Goal: Task Accomplishment & Management: Manage account settings

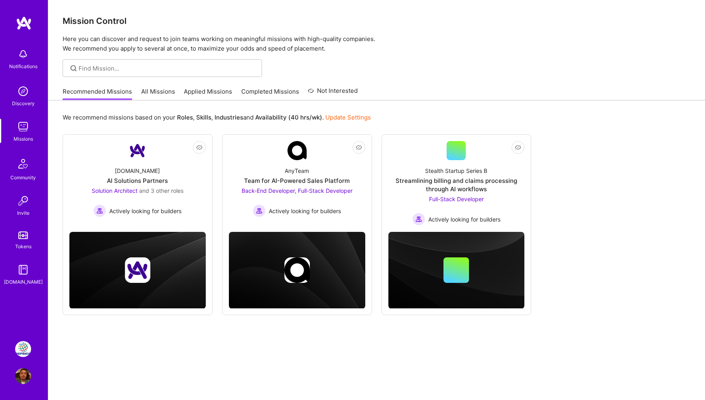
click at [20, 344] on img at bounding box center [23, 349] width 16 height 16
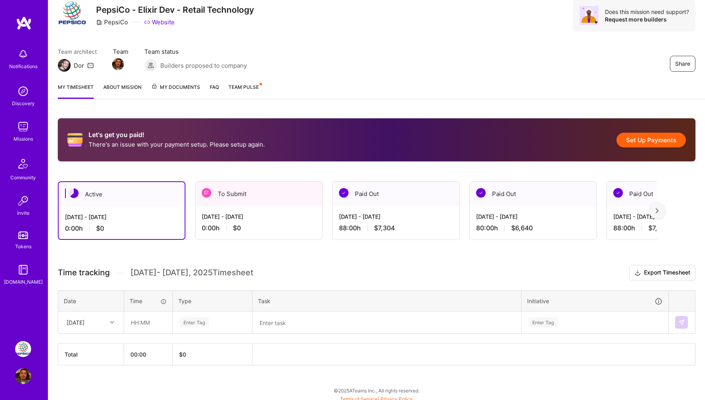
scroll to position [32, 0]
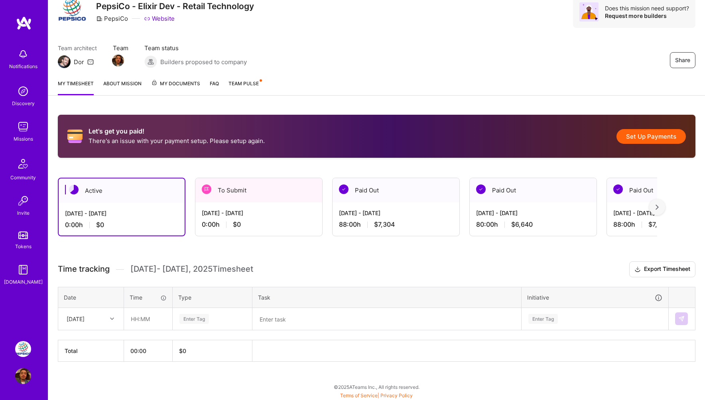
click at [238, 191] on div "To Submit" at bounding box center [258, 190] width 127 height 24
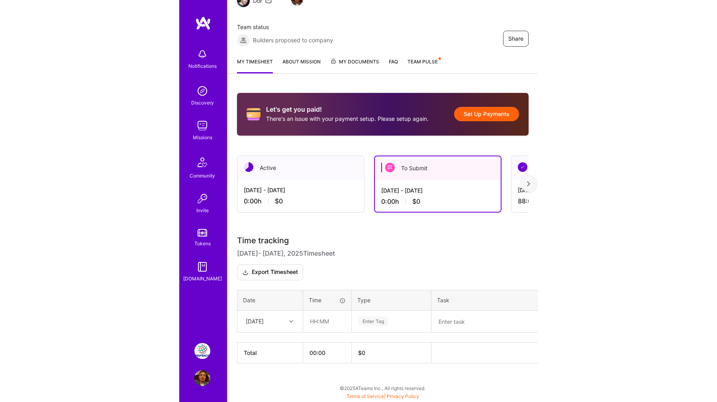
scroll to position [30, 0]
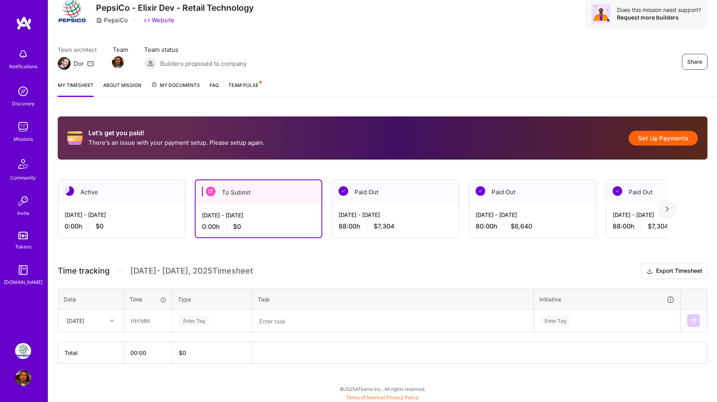
click at [293, 322] on textarea at bounding box center [393, 320] width 280 height 21
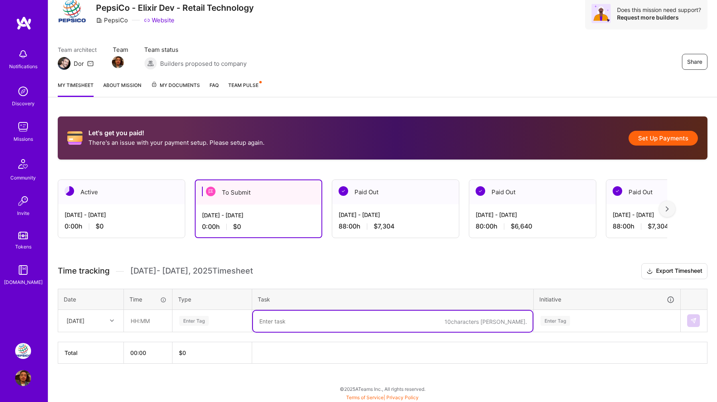
paste textarea "PGS-2078 - A variant w/ invalid data should not have a price | PXS-2521: Implem…"
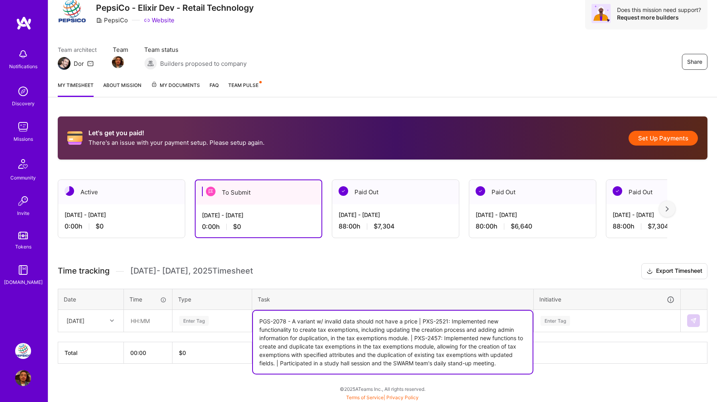
drag, startPoint x: 424, startPoint y: 320, endPoint x: 279, endPoint y: 364, distance: 152.1
click at [279, 364] on textarea "PGS-2078 - A variant w/ invalid data should not have a price | PXS-2521: Implem…" at bounding box center [393, 341] width 280 height 63
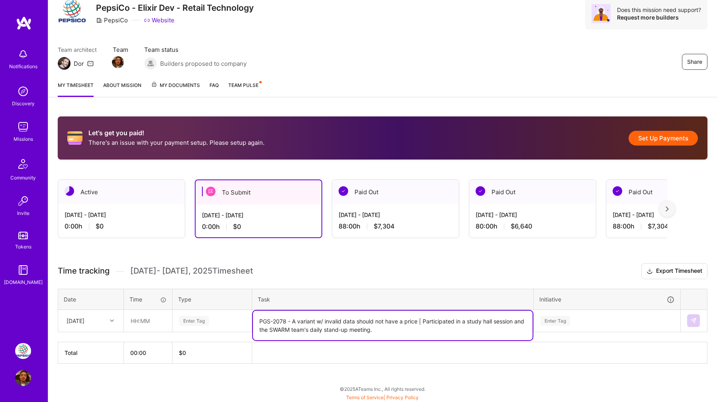
type textarea "PGS-2078 - A variant w/ invalid data should not have a price | Participated in …"
click at [188, 317] on div "Enter Tag" at bounding box center [193, 320] width 29 height 12
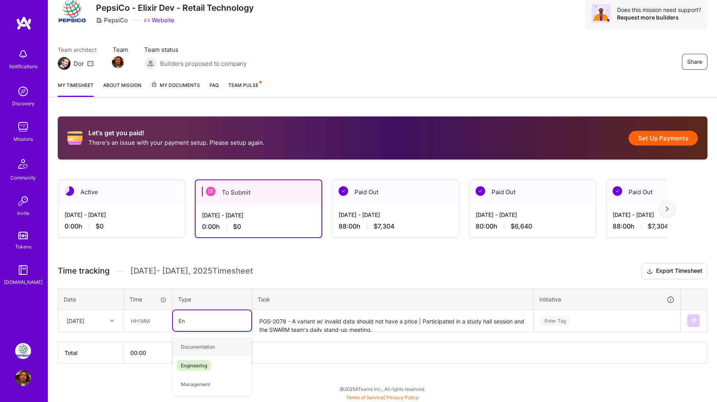
type input "Eng"
click at [146, 317] on input "text" at bounding box center [147, 320] width 47 height 21
type input "08:00"
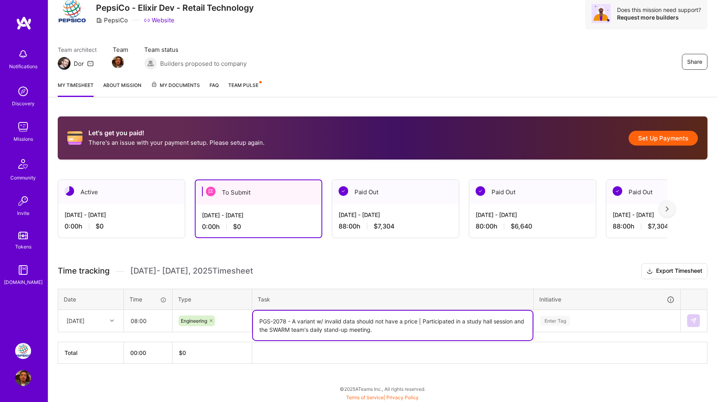
scroll to position [126, 0]
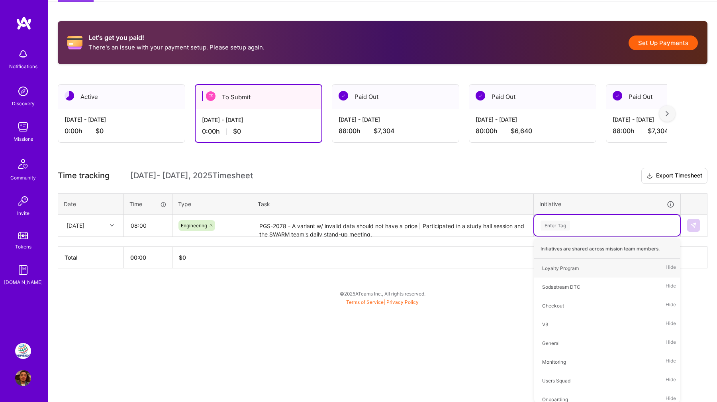
type input "S"
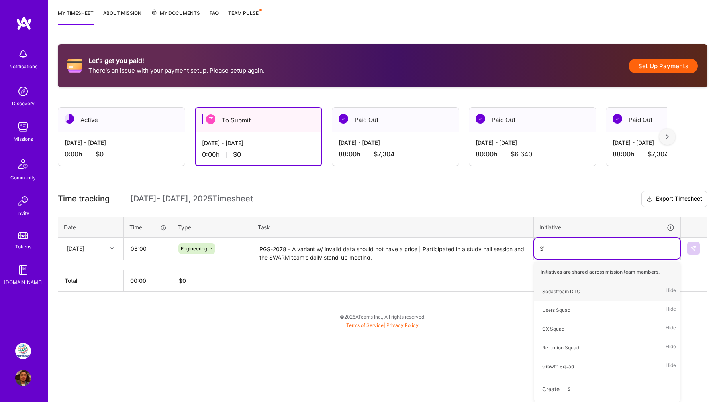
scroll to position [30, 0]
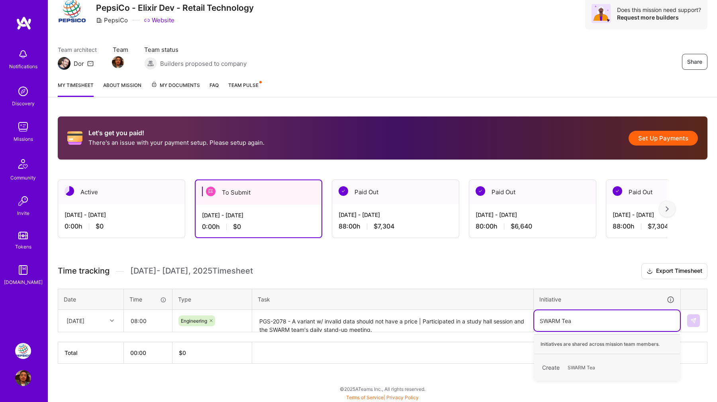
type input "SWARM Team"
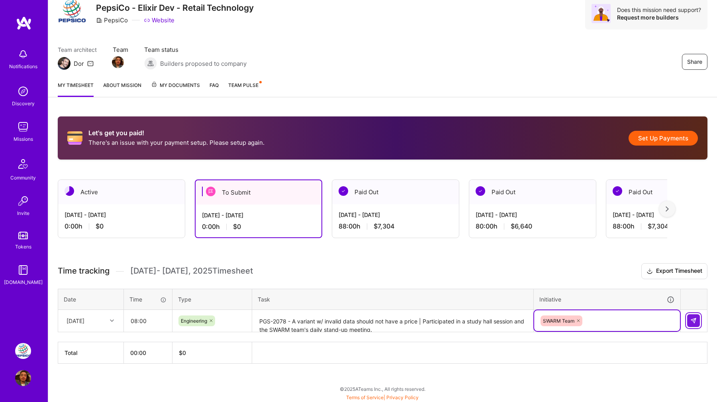
click at [691, 320] on img at bounding box center [694, 320] width 6 height 6
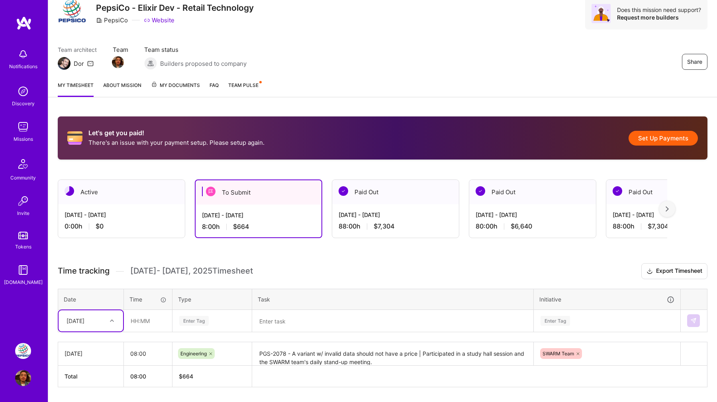
click at [123, 322] on div "Select is focused ,type to refine list, press Down to open the menu, [DATE]" at bounding box center [91, 320] width 65 height 21
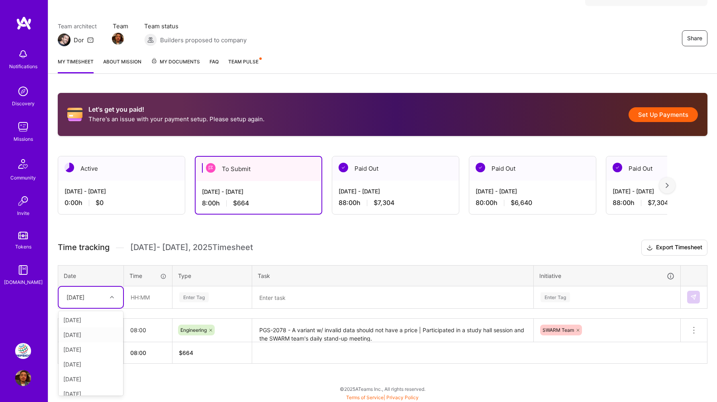
click at [100, 320] on div "[DATE]" at bounding box center [91, 319] width 65 height 15
click at [141, 293] on input "text" at bounding box center [147, 297] width 47 height 21
type input "8"
type input "0"
type input "08:00"
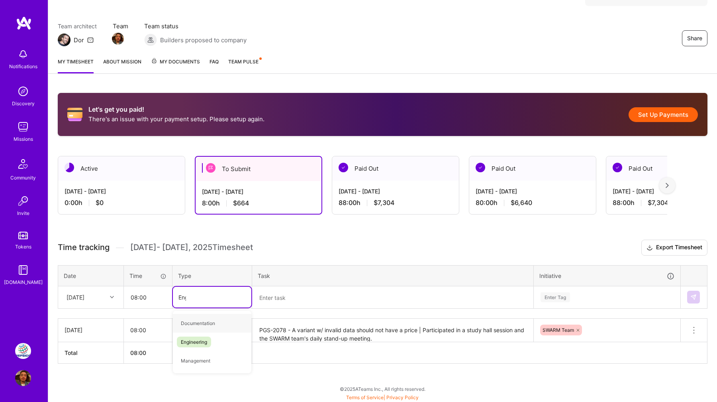
type input "Engi"
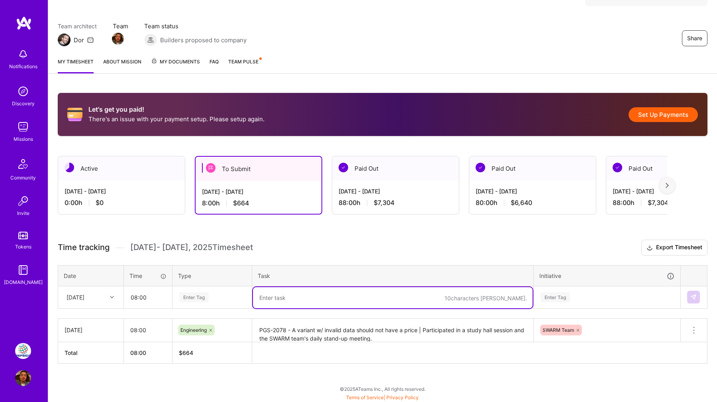
click at [188, 295] on div "Enter Tag" at bounding box center [193, 297] width 29 height 12
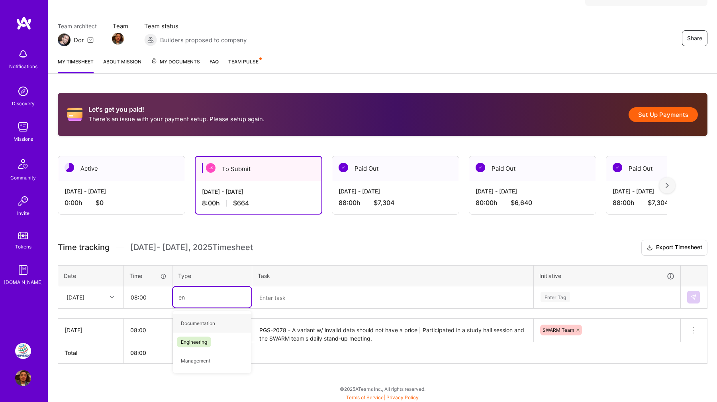
type input "eng"
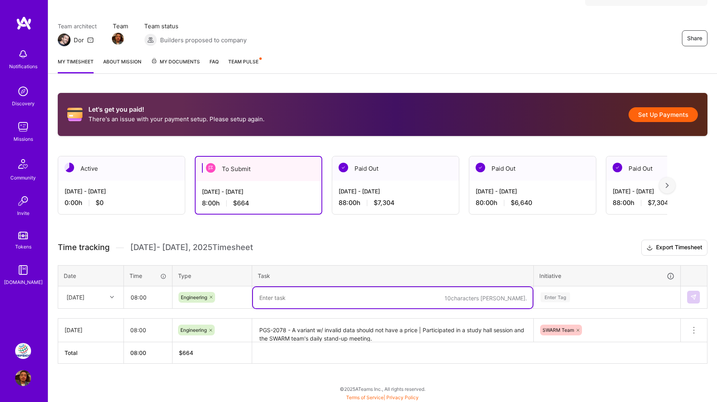
paste textarea "PGS-2059 - [PA] Add Order#variants -> details popup | PR #4685: PGS-2078 - A va…"
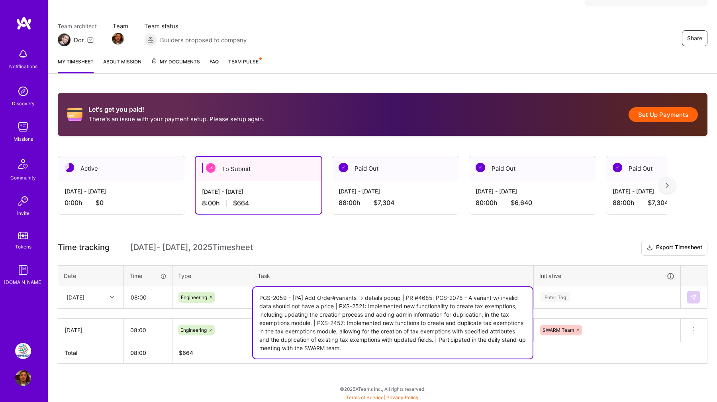
drag, startPoint x: 340, startPoint y: 305, endPoint x: 436, endPoint y: 334, distance: 100.9
click at [436, 334] on textarea "PGS-2059 - [PA] Add Order#variants -> details popup | PR #4685: PGS-2078 - A va…" at bounding box center [393, 322] width 280 height 71
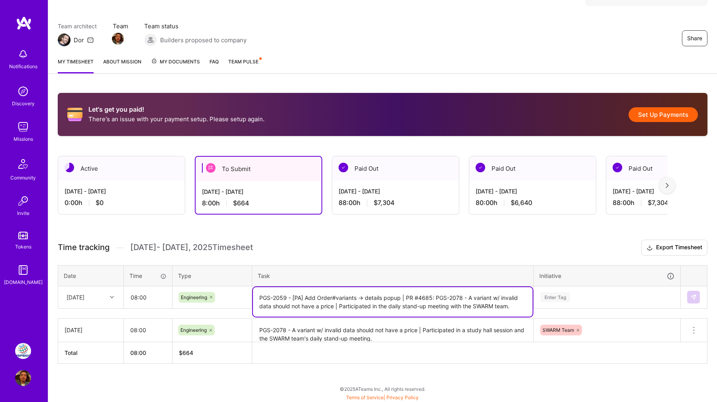
type textarea "PGS-2059 - [PA] Add Order#variants -> details popup | PR #4685: PGS-2078 - A va…"
click at [558, 303] on div "Enter Tag" at bounding box center [607, 297] width 146 height 21
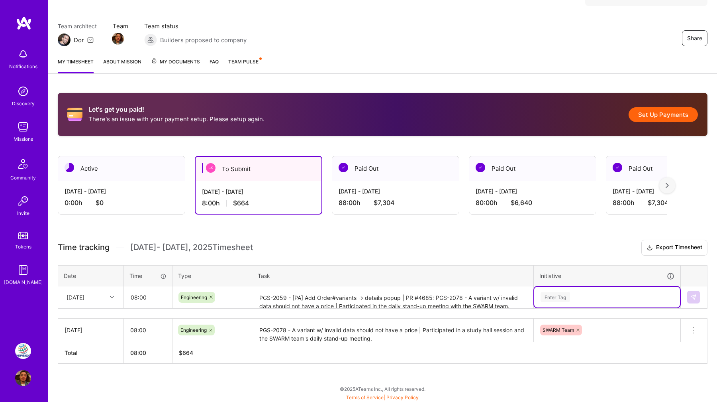
click at [548, 221] on div "Let's get you paid! There's an issue with your payment setup. Please setup agai…" at bounding box center [382, 242] width 669 height 319
click at [566, 297] on div "option SWARM Team, selected. Select is focused ,type to refine list, press Down…" at bounding box center [607, 297] width 146 height 21
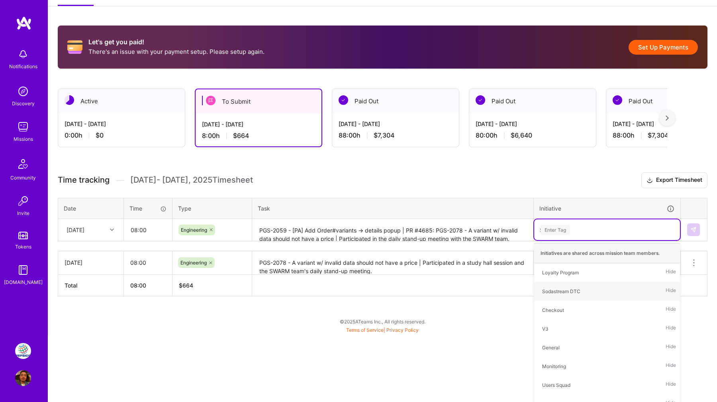
type input "SW"
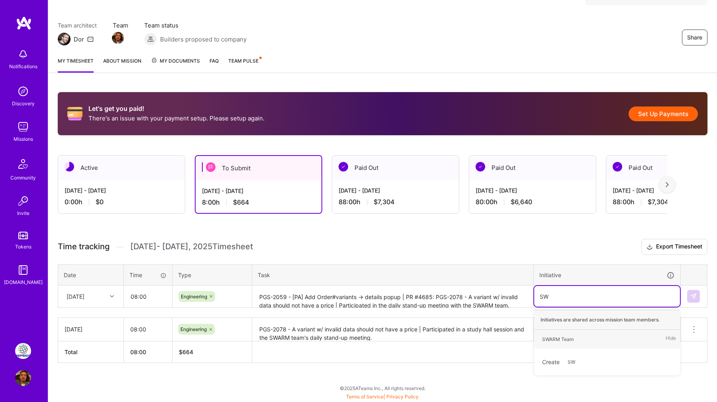
scroll to position [54, 0]
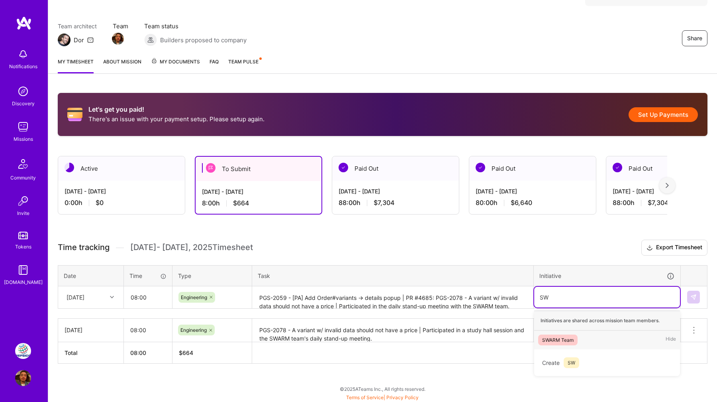
click at [562, 334] on span "SWARM Team" at bounding box center [557, 339] width 39 height 11
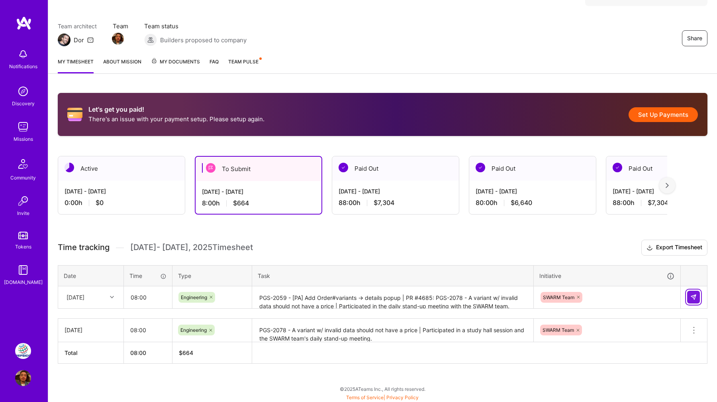
click at [694, 295] on img at bounding box center [694, 297] width 6 height 6
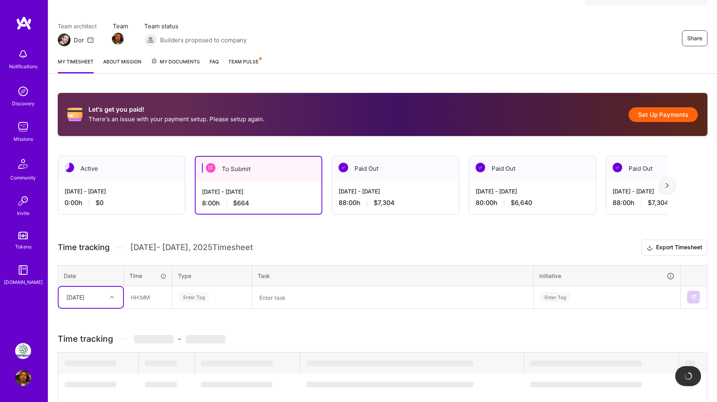
scroll to position [82, 0]
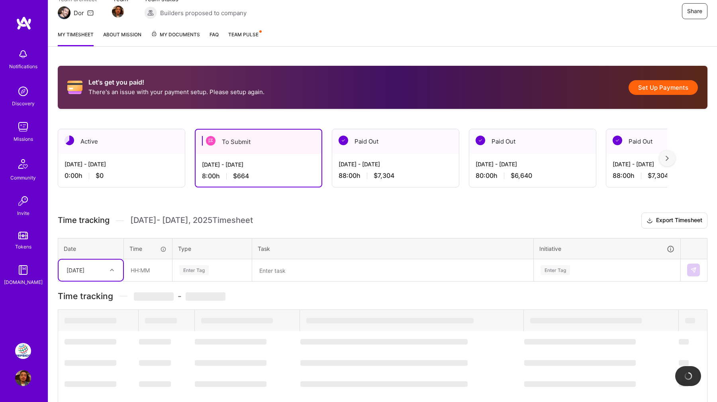
click at [116, 281] on div "option [DATE], selected. Select is focused ,type to refine list, press Down to …" at bounding box center [91, 269] width 65 height 21
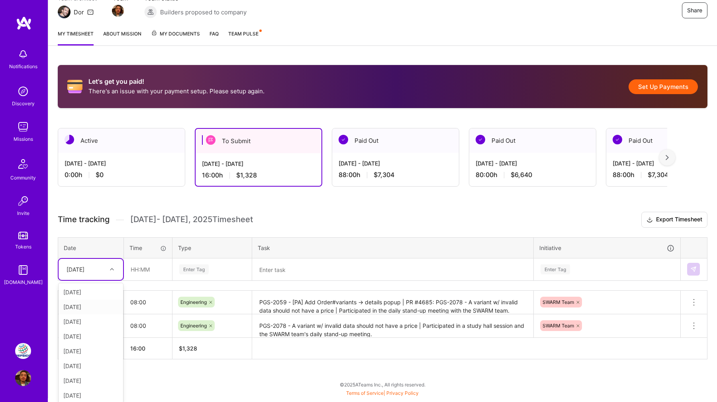
click at [96, 303] on div "[DATE]" at bounding box center [91, 306] width 65 height 15
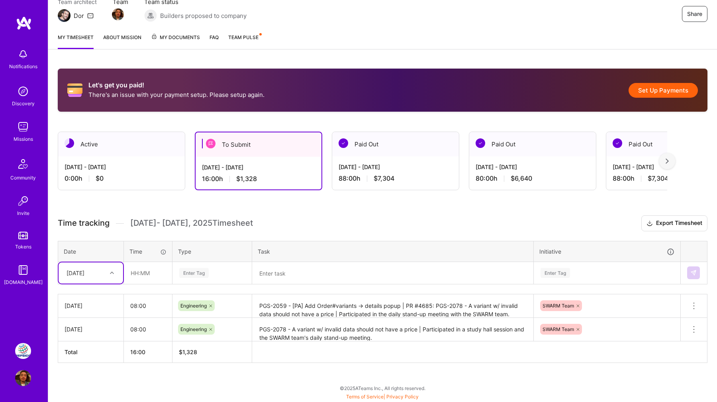
scroll to position [77, 0]
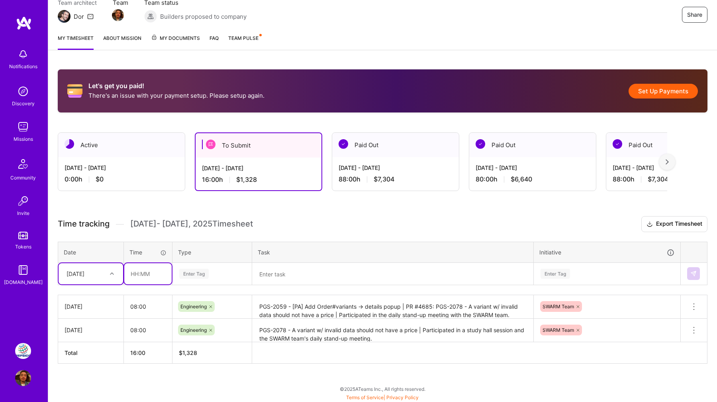
click at [142, 274] on input "text" at bounding box center [147, 273] width 47 height 21
type input "08:00"
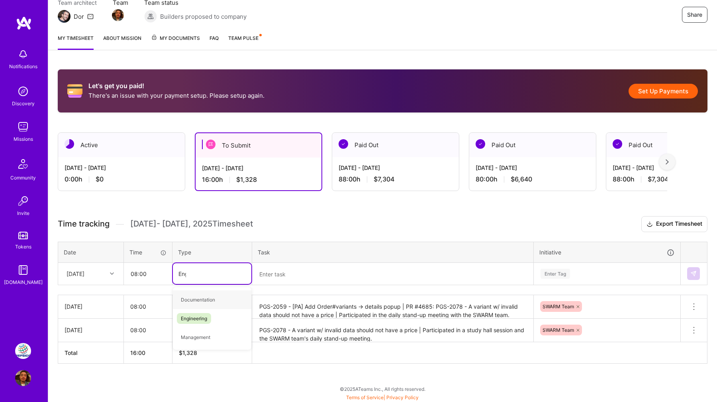
type input "Engi"
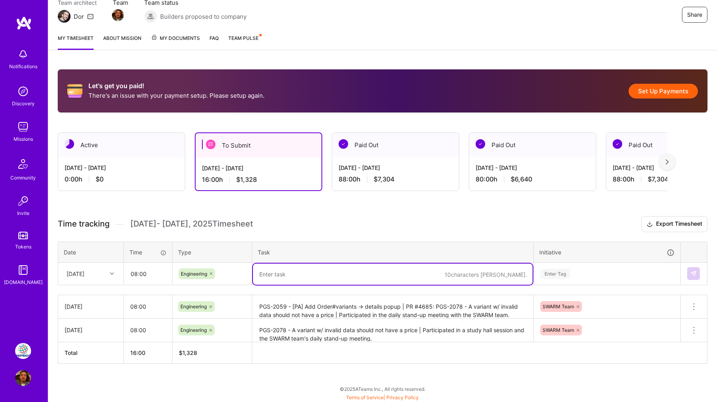
paste textarea "PGS-2059 - [[GEOGRAPHIC_DATA]] Add Order#variants -> details popup | Participat…"
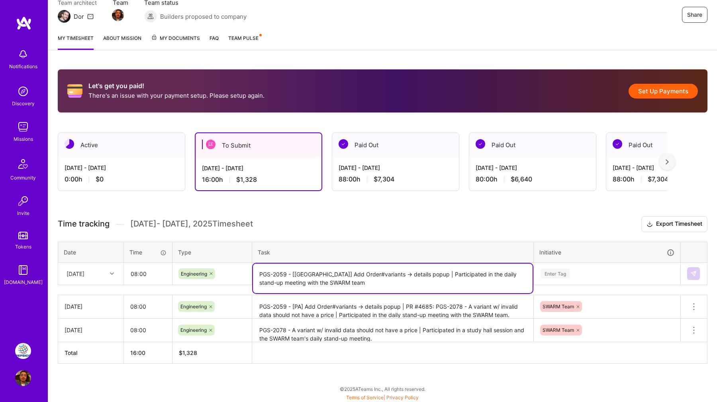
type textarea "PGS-2059 - [[GEOGRAPHIC_DATA]] Add Order#variants -> details popup | Participat…"
click at [554, 272] on div "Enter Tag" at bounding box center [607, 273] width 146 height 21
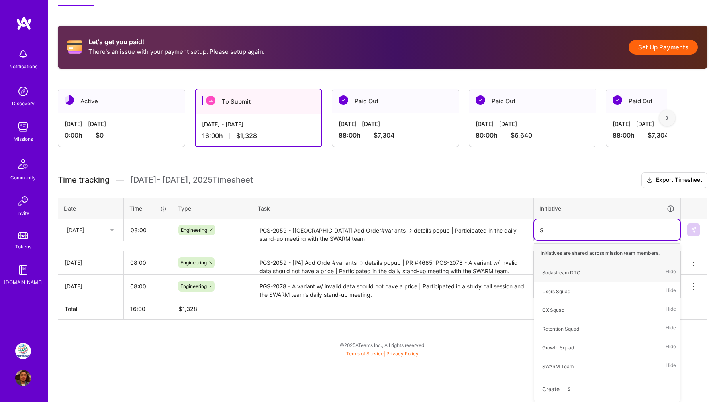
type input "SW"
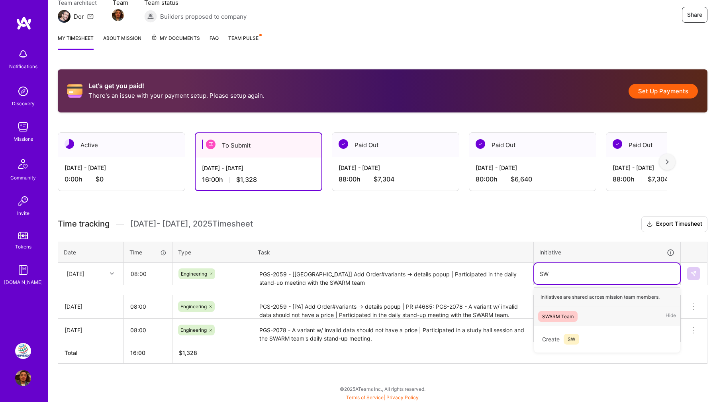
click at [558, 313] on div "SWARM Team" at bounding box center [557, 316] width 31 height 8
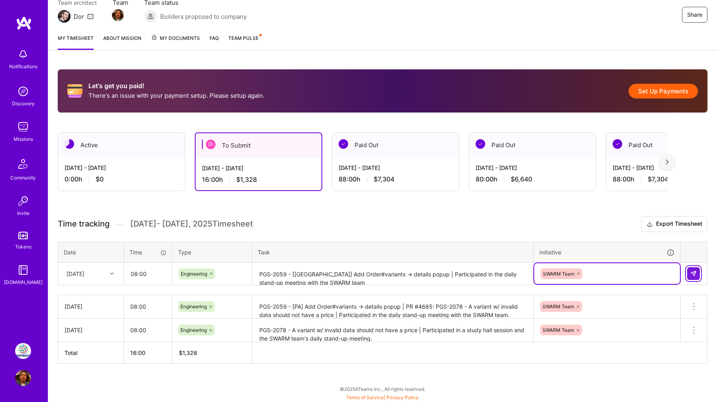
click at [689, 274] on button at bounding box center [694, 273] width 13 height 13
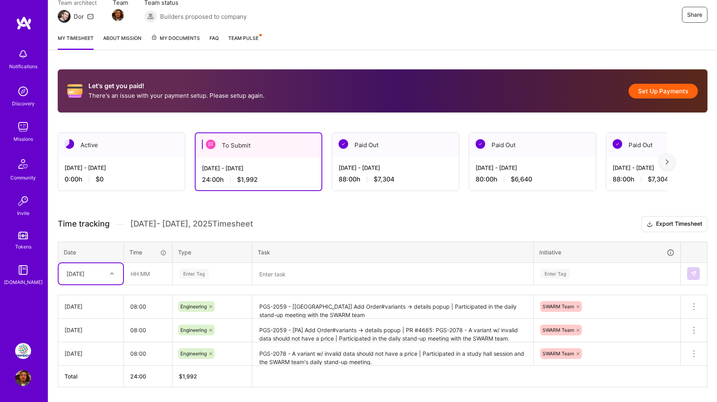
click at [111, 270] on div at bounding box center [113, 273] width 12 height 10
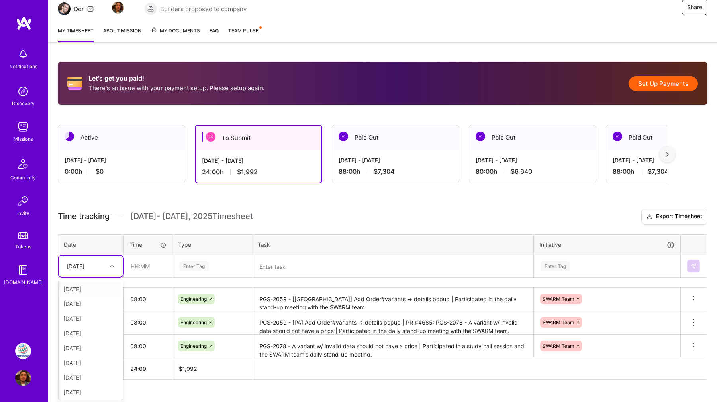
scroll to position [85, 0]
click at [96, 319] on div "[DATE]" at bounding box center [91, 318] width 65 height 15
click at [147, 263] on input "text" at bounding box center [147, 265] width 47 height 21
type input "08:00"
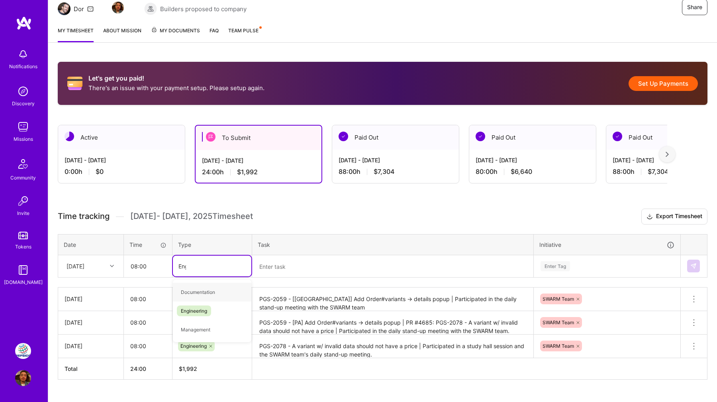
type input "Engi"
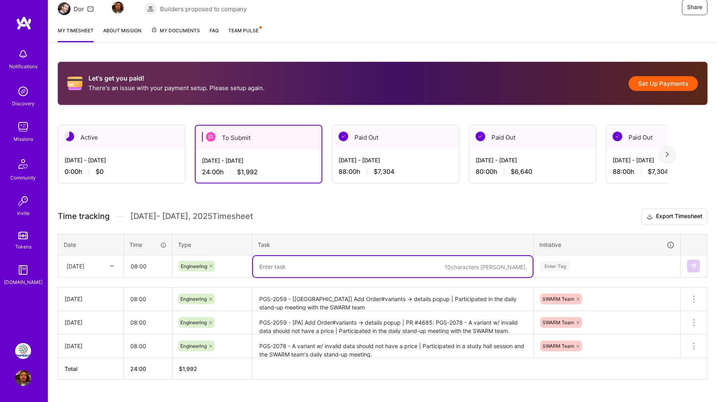
click at [296, 261] on textarea at bounding box center [393, 266] width 280 height 21
paste textarea "PGS-2059 - [[GEOGRAPHIC_DATA]] Add Order#variants -> details popup"
type textarea "PGS-2059 - [[GEOGRAPHIC_DATA]] Add Order#variants -> details popup"
click at [620, 260] on div "Enter Tag" at bounding box center [607, 265] width 146 height 21
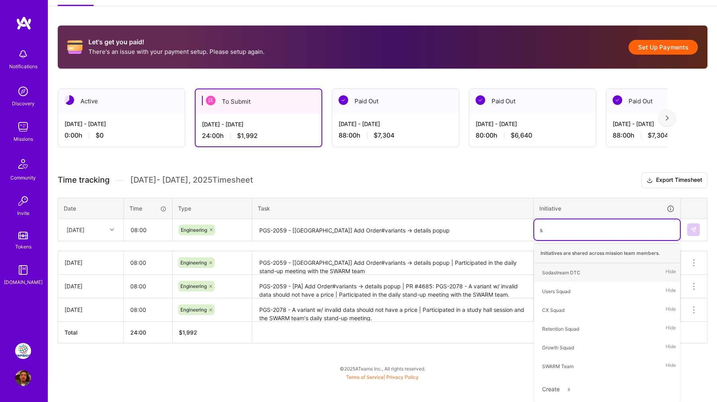
type input "sw"
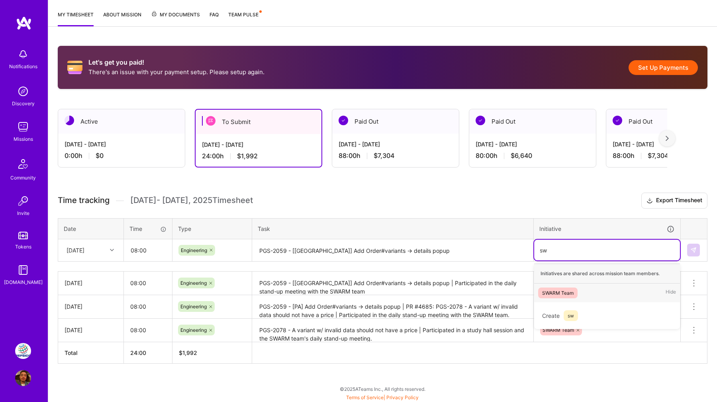
click at [558, 289] on div "SWARM Team" at bounding box center [557, 293] width 31 height 8
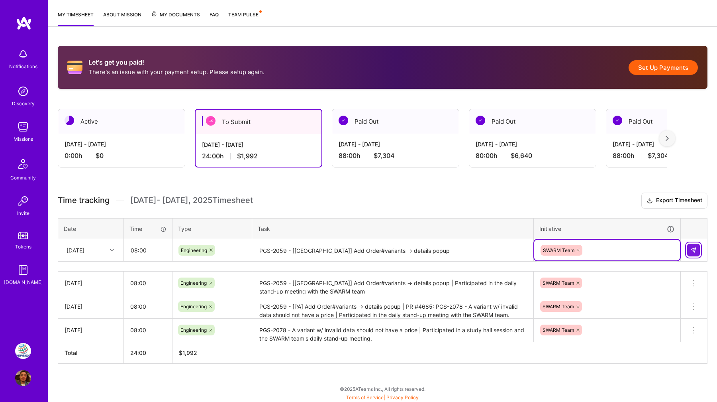
click at [694, 248] on img at bounding box center [694, 250] width 6 height 6
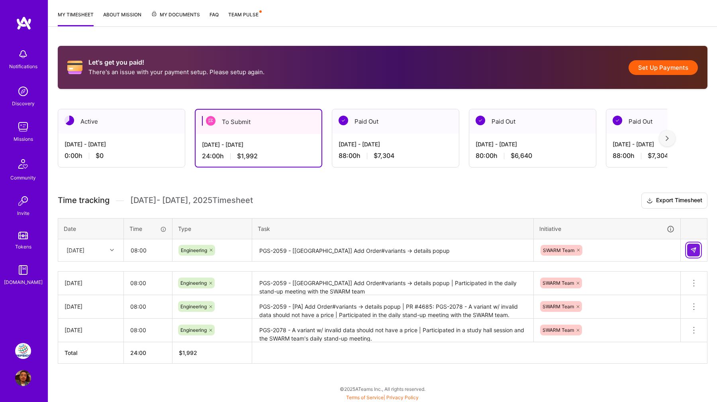
click at [690, 250] on button at bounding box center [694, 250] width 13 height 13
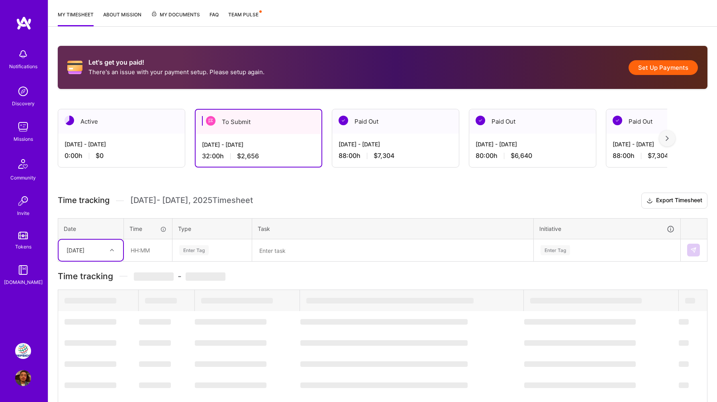
click at [111, 250] on icon at bounding box center [112, 250] width 4 height 4
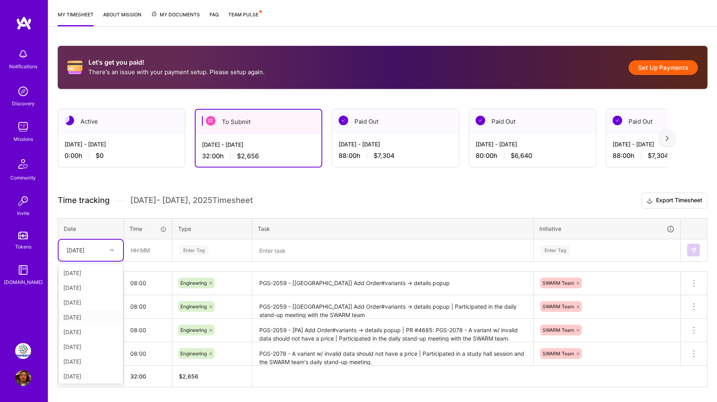
click at [90, 319] on div "[DATE]" at bounding box center [91, 317] width 65 height 15
click at [138, 250] on input "text" at bounding box center [147, 250] width 47 height 21
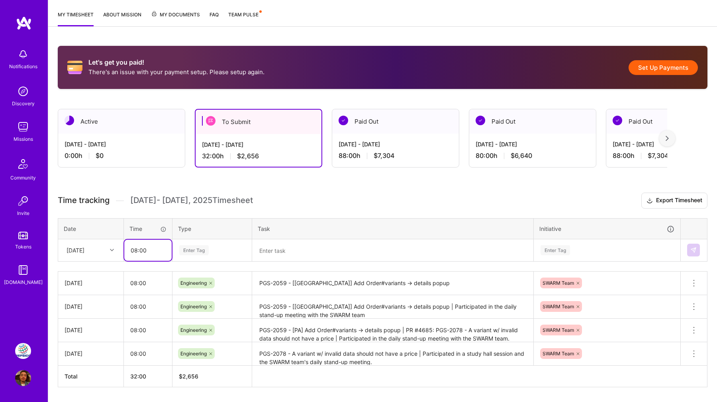
type input "08:00"
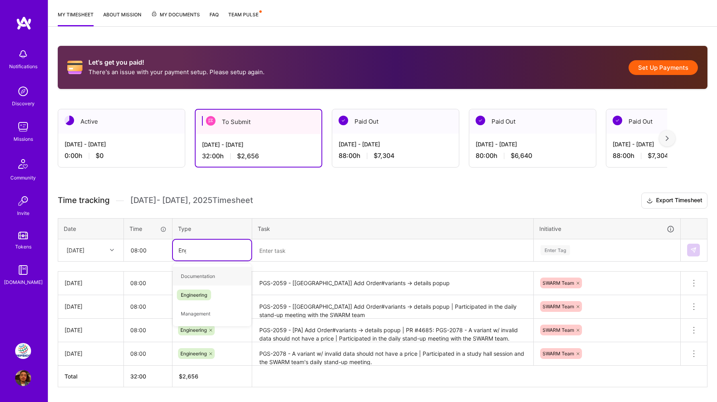
type input "Engi"
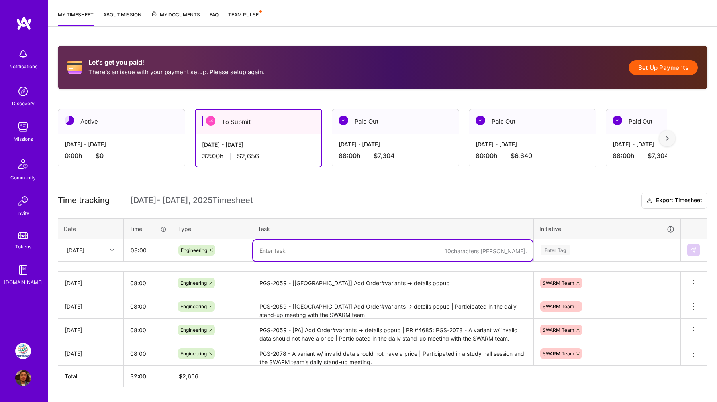
paste textarea "PGS-2086 - Add Cart#variants -> details popup | PR #4697: PGS-2059 - [PA] Add O…"
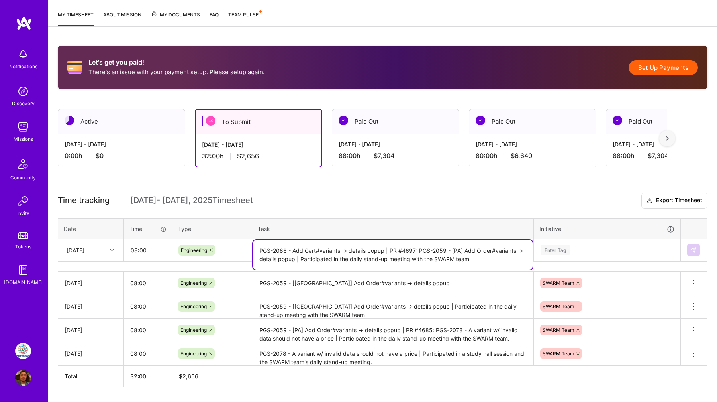
type textarea "PGS-2086 - Add Cart#variants -> details popup | PR #4697: PGS-2059 - [PA] Add O…"
click at [570, 248] on div "Enter Tag" at bounding box center [607, 250] width 146 height 21
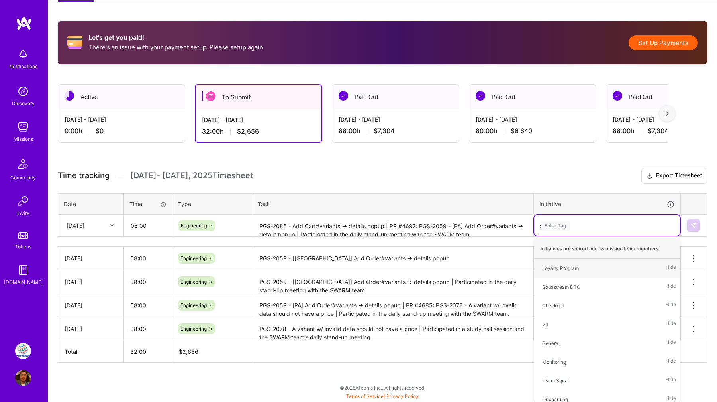
scroll to position [124, 0]
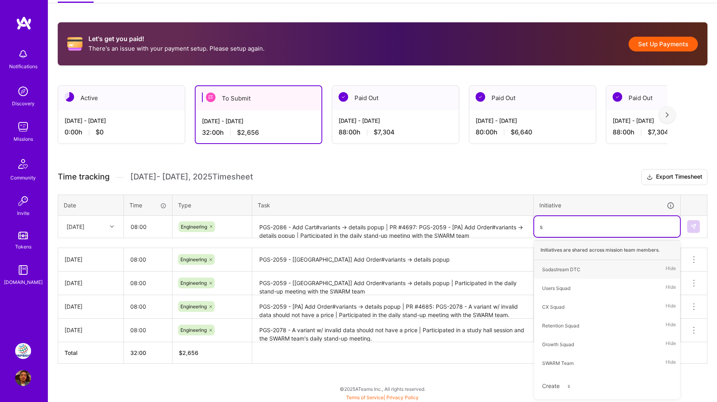
type input "sw"
click at [557, 265] on div "SWARM Team" at bounding box center [557, 269] width 31 height 8
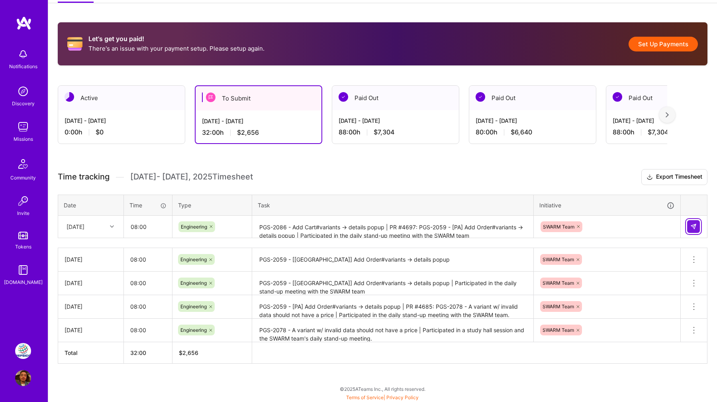
click at [691, 224] on img at bounding box center [694, 226] width 6 height 6
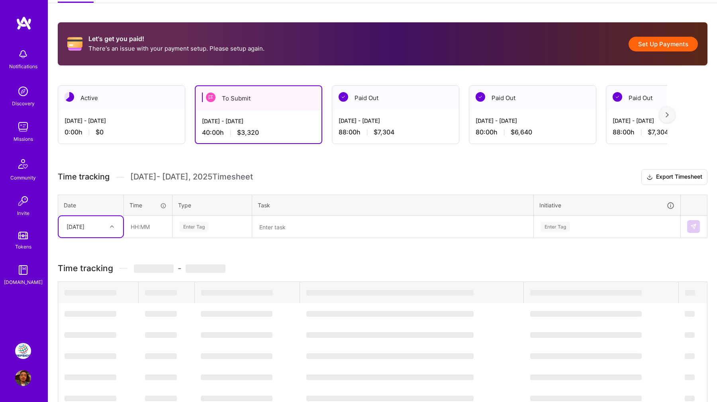
click at [83, 226] on div "[DATE]" at bounding box center [76, 226] width 18 height 8
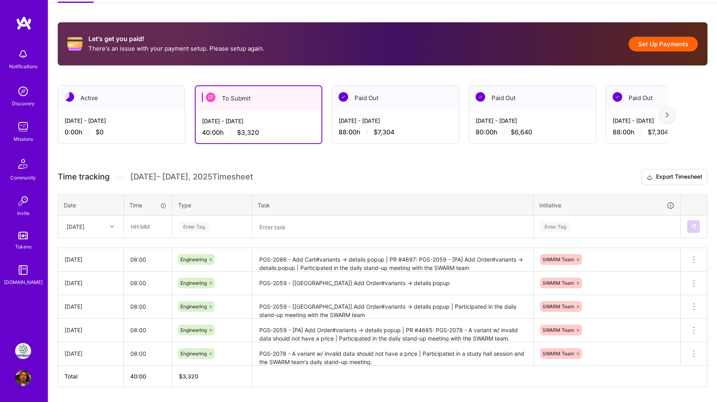
click at [100, 258] on div "[DATE]" at bounding box center [91, 259] width 53 height 8
click at [83, 254] on td "[DATE]" at bounding box center [91, 260] width 66 height 24
drag, startPoint x: 108, startPoint y: 257, endPoint x: 62, endPoint y: 255, distance: 45.5
click at [62, 255] on td "[DATE]" at bounding box center [91, 260] width 66 height 24
click at [303, 264] on textarea "PGS-2086 - Add Cart#variants -> details popup | PR #4697: PGS-2059 - [PA] Add O…" at bounding box center [393, 260] width 280 height 22
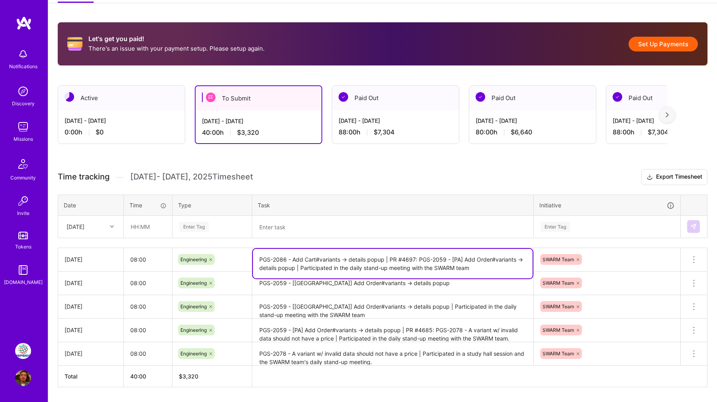
drag, startPoint x: 258, startPoint y: 257, endPoint x: 491, endPoint y: 267, distance: 233.4
click at [491, 267] on textarea "PGS-2086 - Add Cart#variants -> details popup | PR #4697: PGS-2059 - [PA] Add O…" at bounding box center [393, 263] width 280 height 29
click at [691, 252] on button at bounding box center [694, 259] width 26 height 23
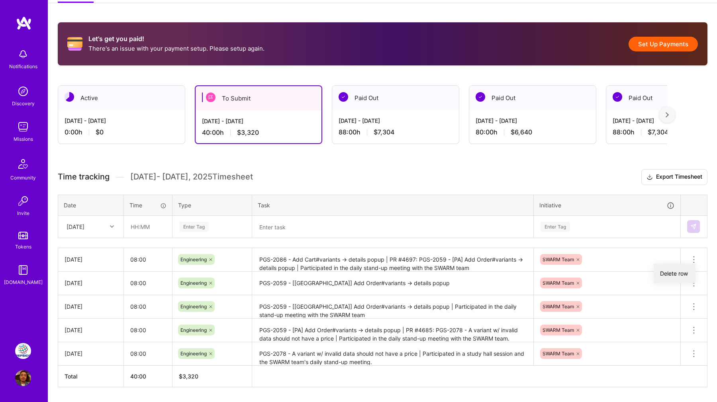
click at [670, 273] on button "Delete row" at bounding box center [674, 273] width 41 height 20
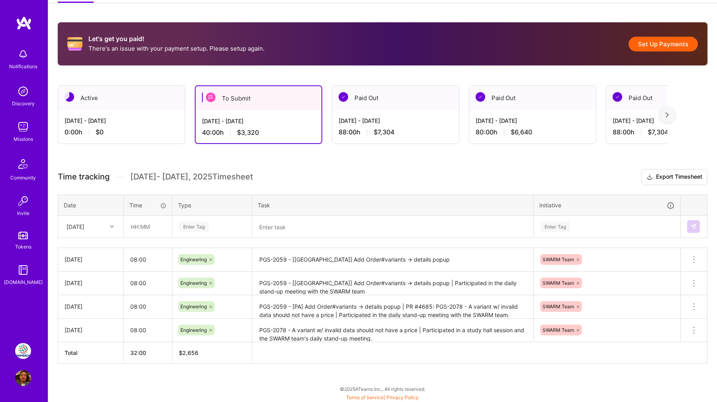
click at [105, 222] on div "[DATE]" at bounding box center [85, 226] width 44 height 13
click at [76, 322] on div "[DATE]" at bounding box center [91, 323] width 65 height 15
click at [139, 236] on input "text" at bounding box center [147, 226] width 47 height 21
type input "08:00"
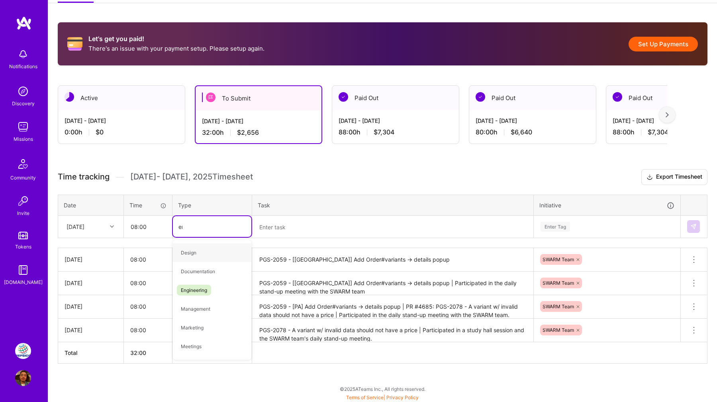
type input "engi"
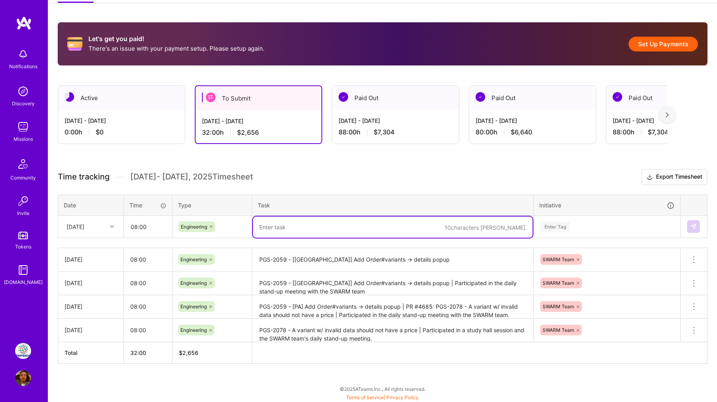
paste textarea "PGS-2086 - Add Cart#variants -> details popup | PR #4697: PGS-2059 - [PA] Add O…"
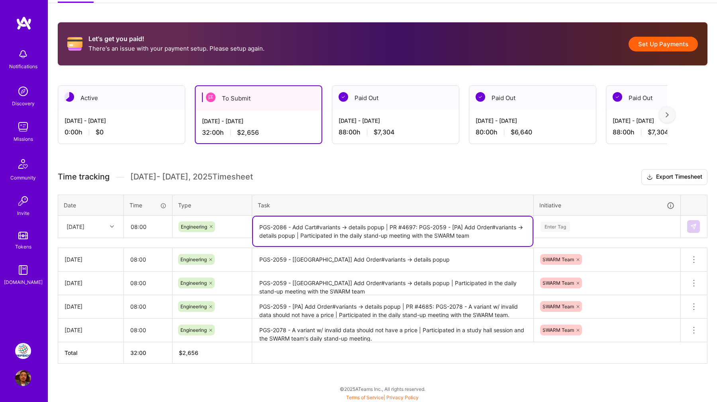
type textarea "PGS-2086 - Add Cart#variants -> details popup | PR #4697: PGS-2059 - [PA] Add O…"
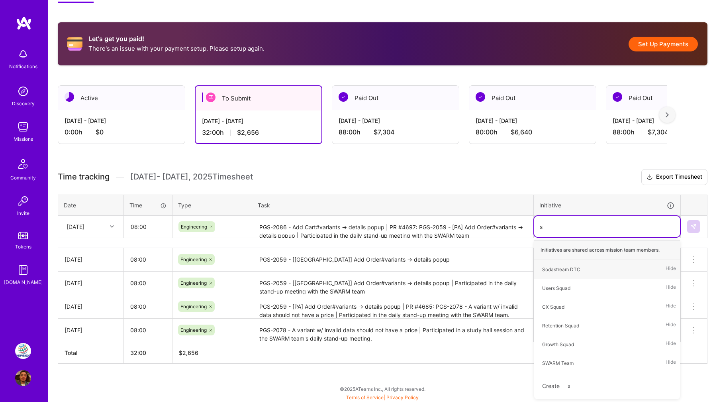
type input "sw"
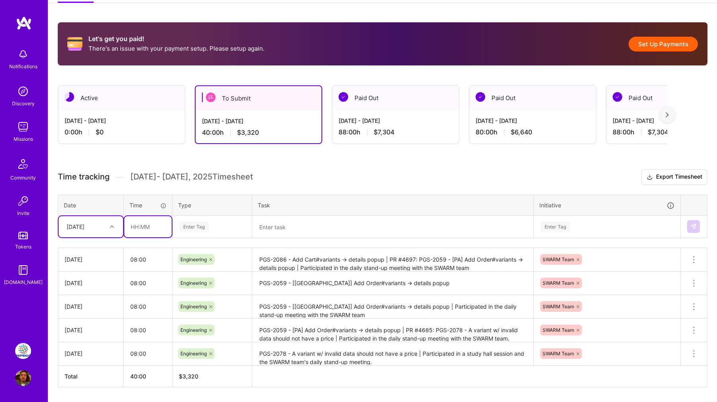
click at [143, 224] on input "text" at bounding box center [147, 226] width 47 height 21
click at [102, 228] on div "[DATE]" at bounding box center [85, 226] width 44 height 13
click at [91, 339] on div "[DATE]" at bounding box center [91, 337] width 65 height 15
click at [136, 222] on input "text" at bounding box center [147, 226] width 47 height 21
type input "08:00"
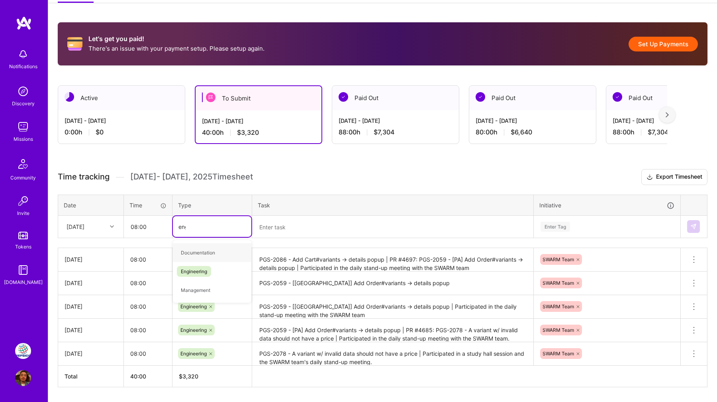
type input "engi"
paste textarea "[PGS-2059] Fix non breakable line issue in modal | PR #4720: PGS-2086 - Add Car…"
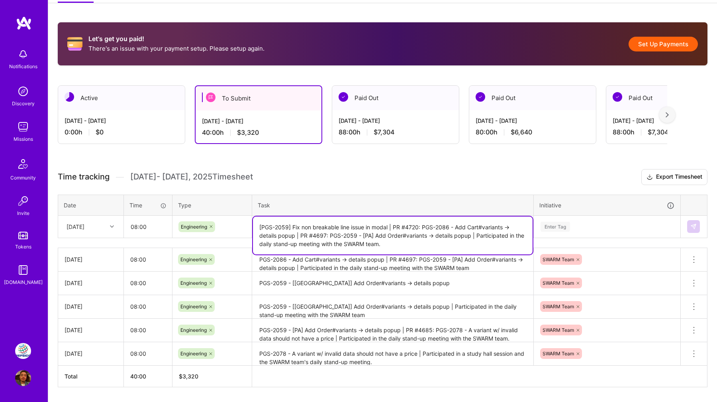
type textarea "[PGS-2059] Fix non breakable line issue in modal | PR #4720: PGS-2086 - Add Car…"
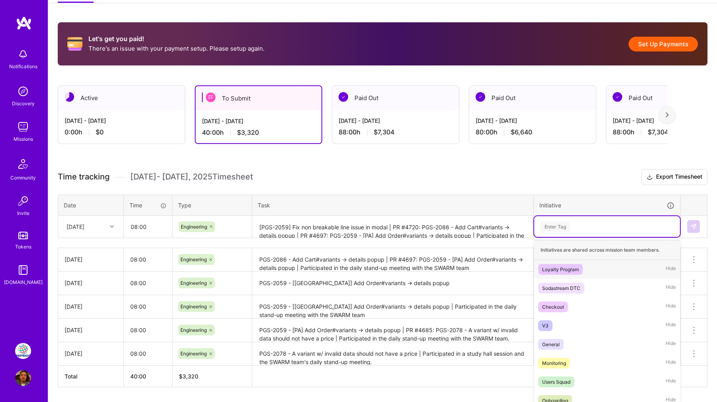
scroll to position [129, 0]
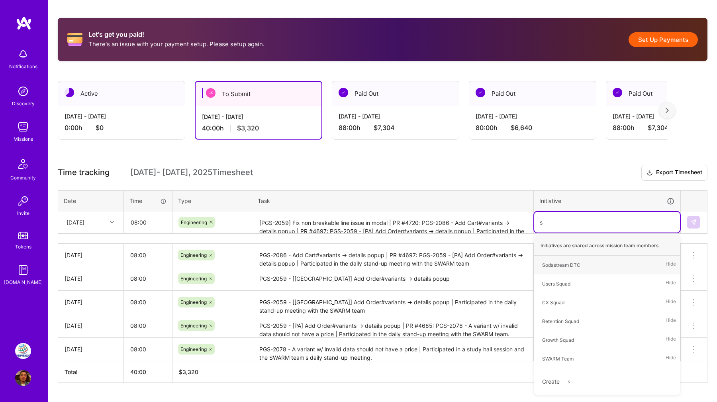
type input "sw"
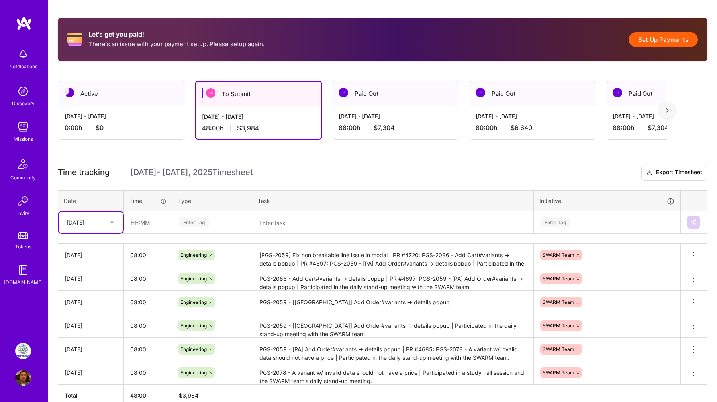
click at [112, 222] on icon at bounding box center [112, 222] width 4 height 4
click at [88, 346] on div "[DATE]" at bounding box center [91, 348] width 65 height 15
click at [144, 222] on input "text" at bounding box center [147, 222] width 47 height 21
type input "08:00"
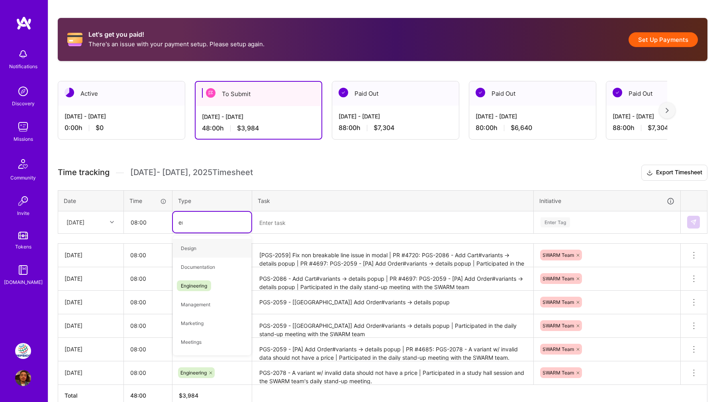
type input "engi"
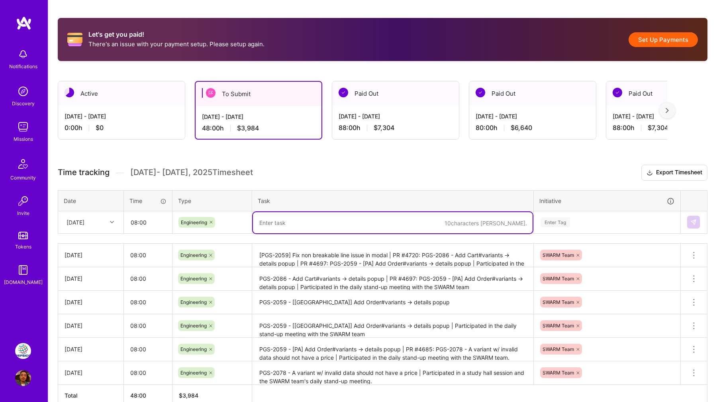
paste textarea "PGS-2112 - Group price_items by their variant_price_item (for a kit) | PR #4736…"
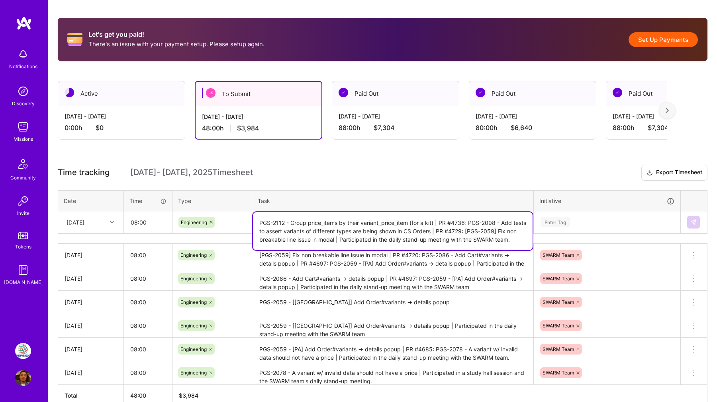
type textarea "PGS-2112 - Group price_items by their variant_price_item (for a kit) | PR #4736…"
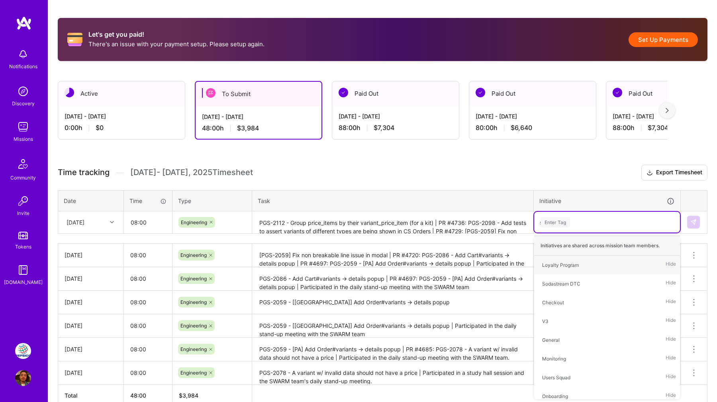
type input "sw"
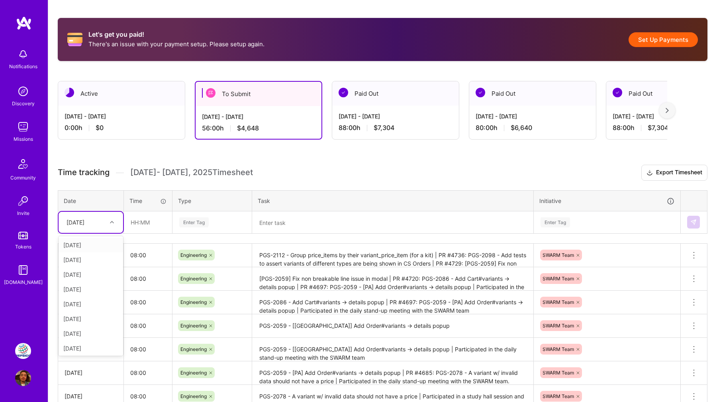
click at [116, 225] on div at bounding box center [113, 222] width 12 height 10
click at [93, 284] on div "[DATE]" at bounding box center [91, 281] width 65 height 15
click at [138, 219] on input "text" at bounding box center [147, 222] width 47 height 21
type input "08:00"
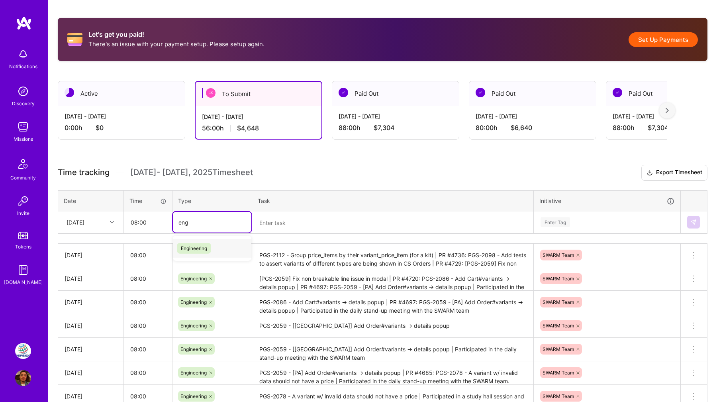
type input "engi"
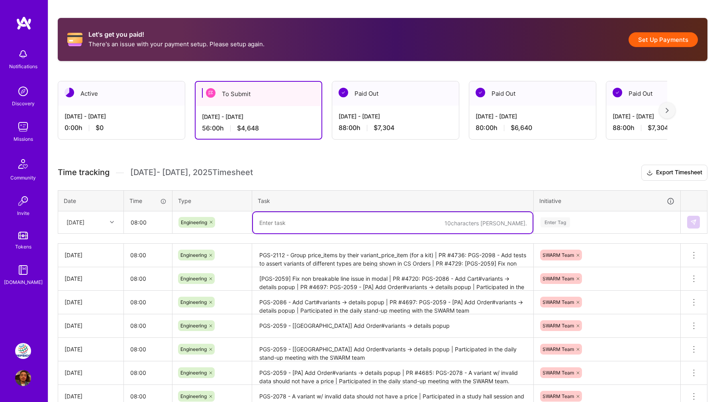
paste textarea "PGS-2112 - Group price_items by their variant_price_item (for a kit) | PR #4736…"
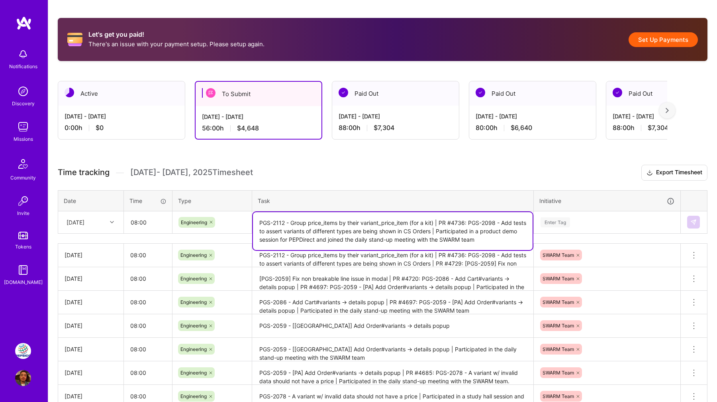
type textarea "PGS-2112 - Group price_items by their variant_price_item (for a kit) | PR #4736…"
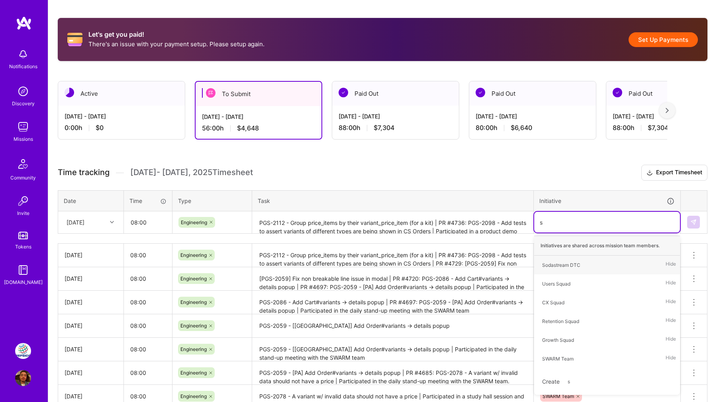
type input "sw"
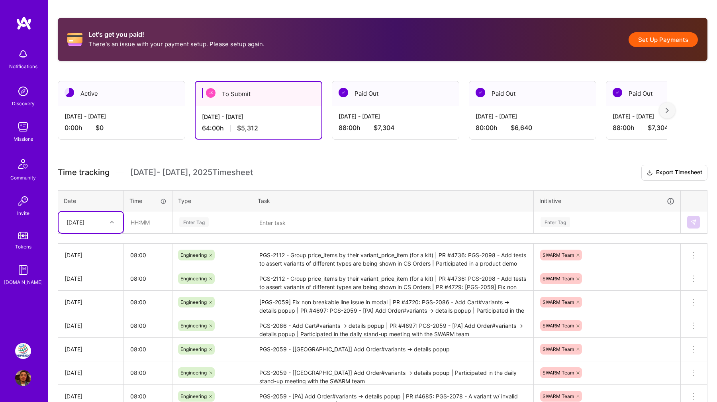
click at [84, 221] on div "[DATE]" at bounding box center [76, 222] width 18 height 8
click at [79, 288] on div "[DATE]" at bounding box center [91, 287] width 65 height 15
click at [143, 229] on input "text" at bounding box center [147, 222] width 47 height 21
type input "08:00"
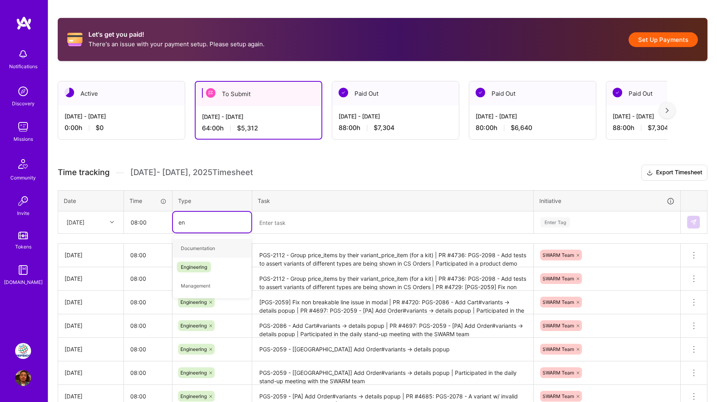
type input "eng"
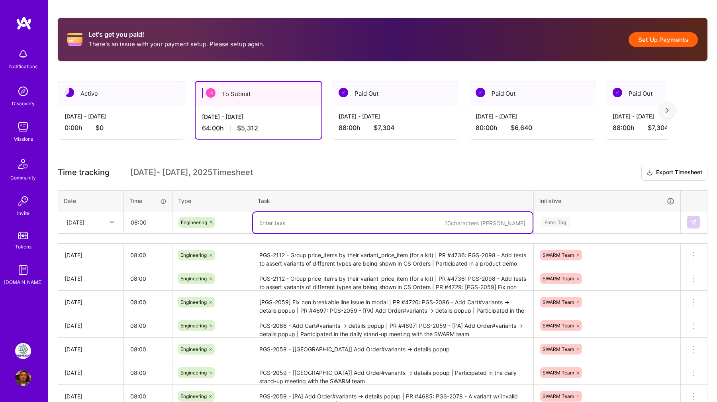
paste textarea "PGS-2112 - Group price_items by their variant_price_item (for a kit) | PR #4736…"
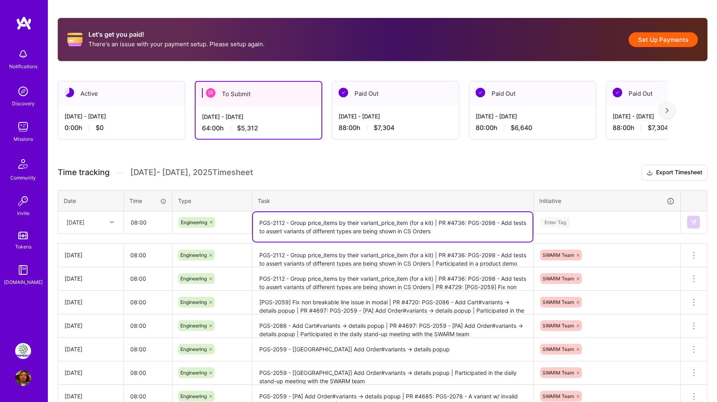
type textarea "PGS-2112 - Group price_items by their variant_price_item (for a kit) | PR #4736…"
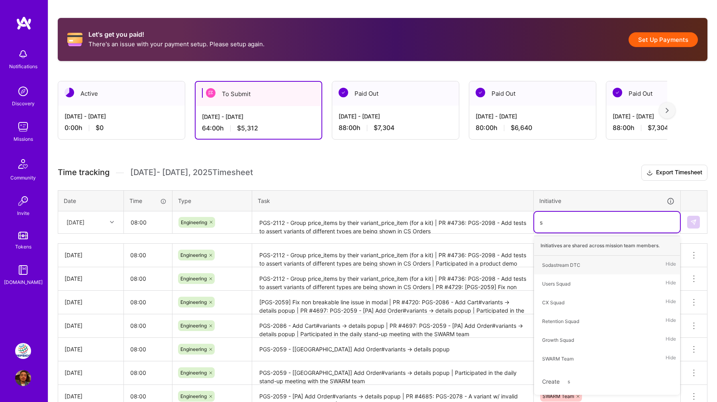
type input "sw"
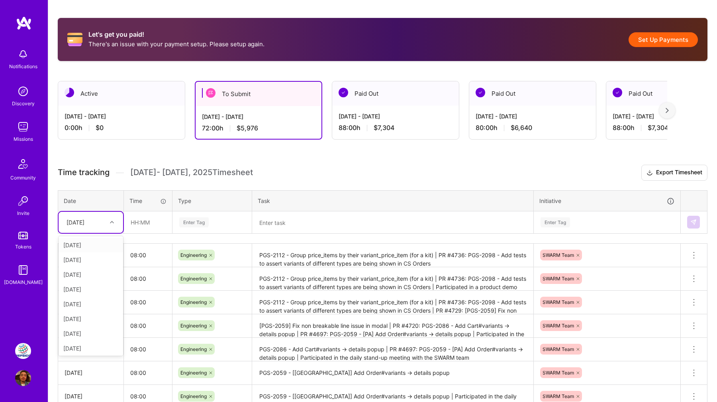
click at [109, 223] on div at bounding box center [113, 222] width 12 height 10
click at [108, 224] on div at bounding box center [113, 222] width 12 height 10
click at [86, 330] on div "[DATE]" at bounding box center [91, 331] width 65 height 15
click at [134, 222] on input "text" at bounding box center [147, 222] width 47 height 21
type input "08:00"
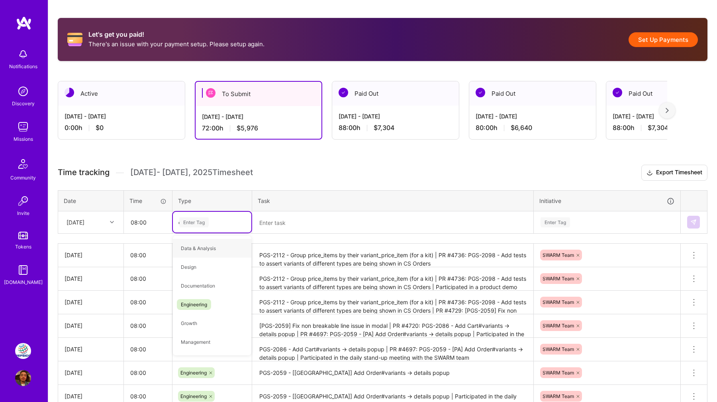
type input "eng"
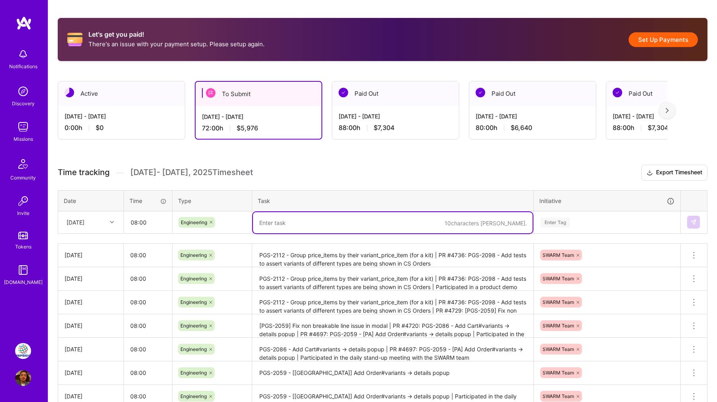
paste textarea "PGS-2112 - Group price_items by their variant_price_item (for a kit) | PR #4736…"
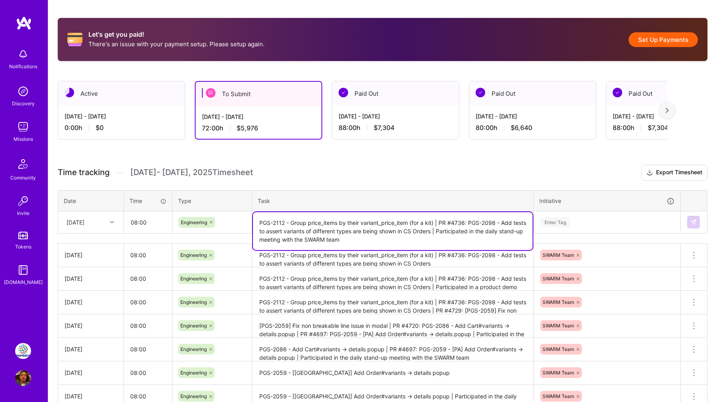
type textarea "PGS-2112 - Group price_items by their variant_price_item (for a kit) | PR #4736…"
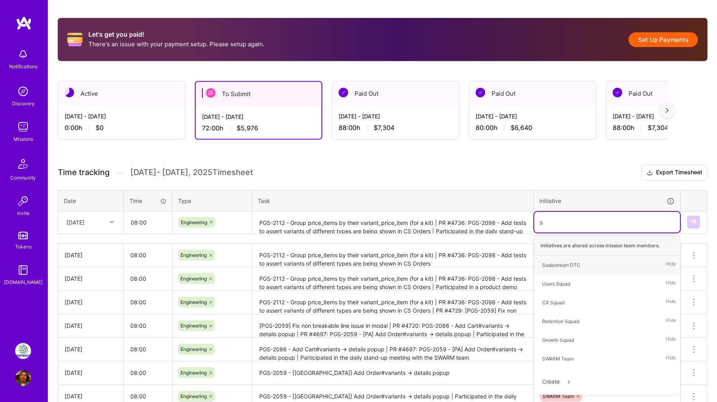
type input "sw"
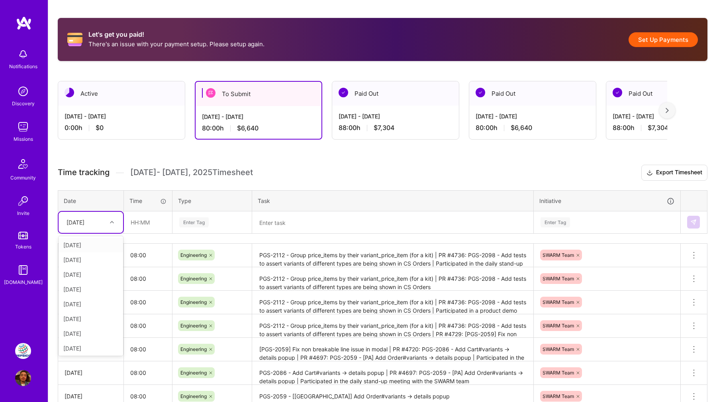
click at [84, 225] on div "[DATE]" at bounding box center [76, 222] width 18 height 8
click at [95, 344] on div "[DATE]" at bounding box center [91, 346] width 65 height 15
click at [164, 220] on input "text" at bounding box center [147, 222] width 47 height 21
type input "08:00"
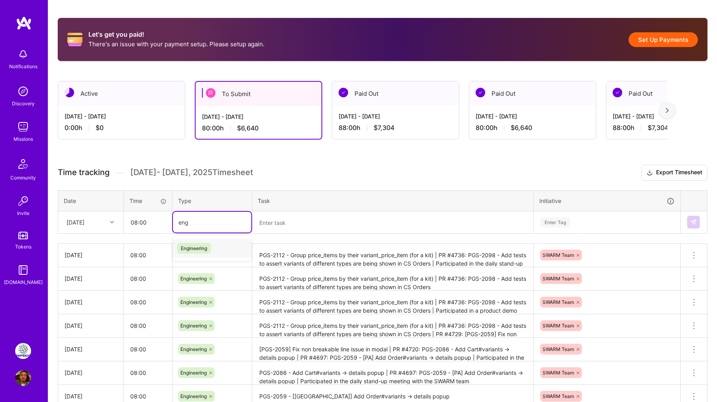
type input "engi"
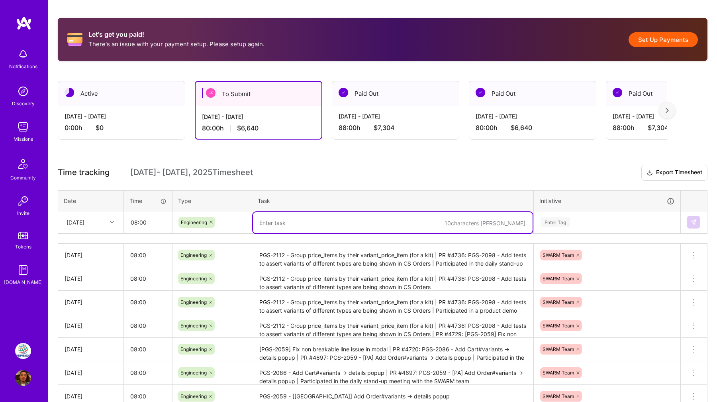
paste textarea "PGS-2112 - Group price_items by their variant_price_item (for a kit) | Particip…"
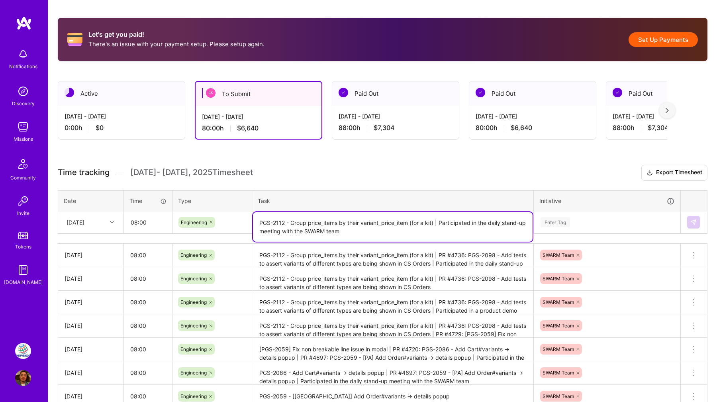
type textarea "PGS-2112 - Group price_items by their variant_price_item (for a kit) | Particip…"
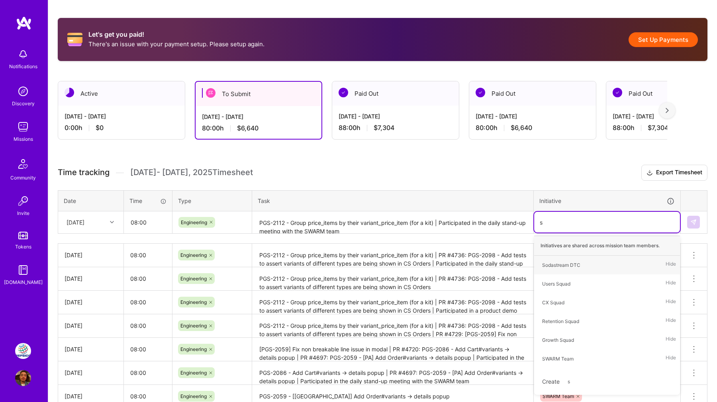
type input "sw"
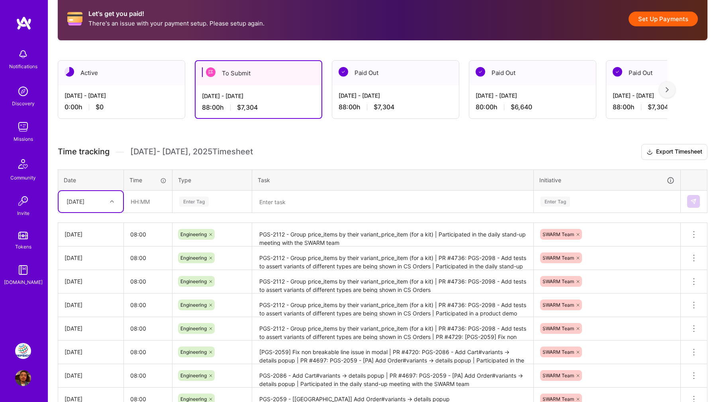
scroll to position [153, 0]
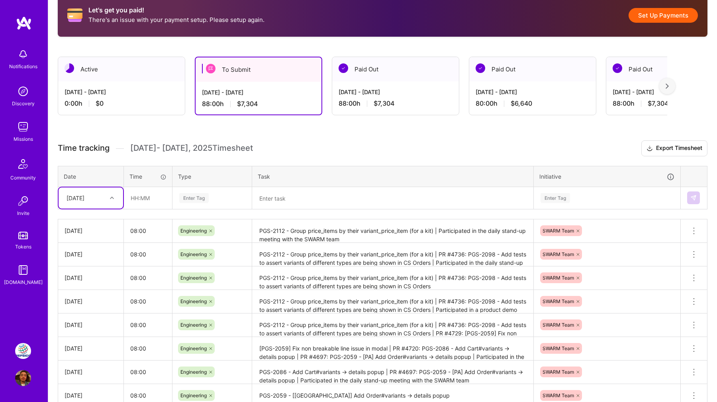
click at [294, 143] on h3 "Time tracking [DATE] - [DATE] Timesheet Export Timesheet" at bounding box center [383, 148] width 650 height 16
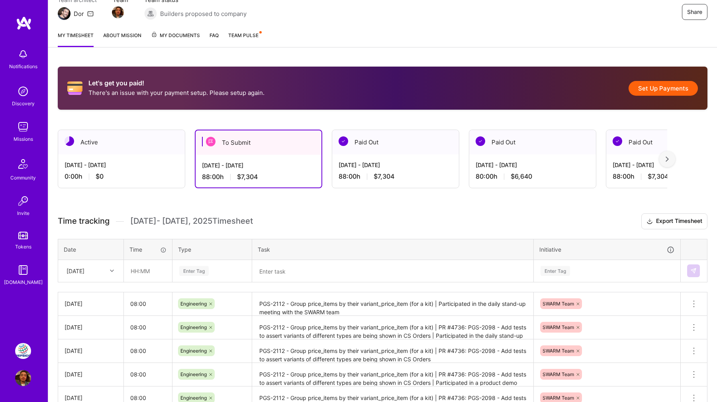
scroll to position [76, 0]
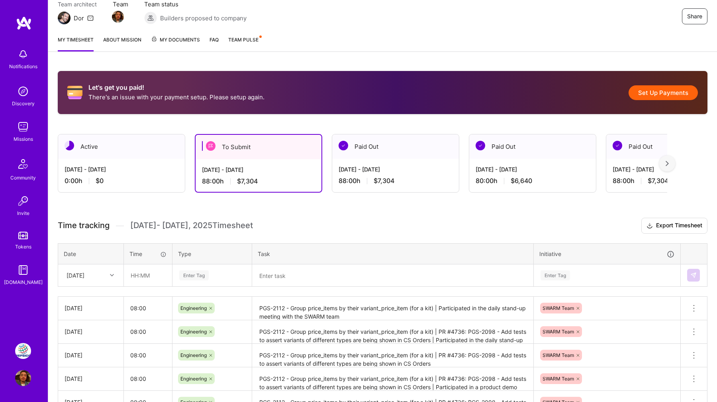
click at [648, 89] on button "Set Up Payments" at bounding box center [663, 92] width 69 height 15
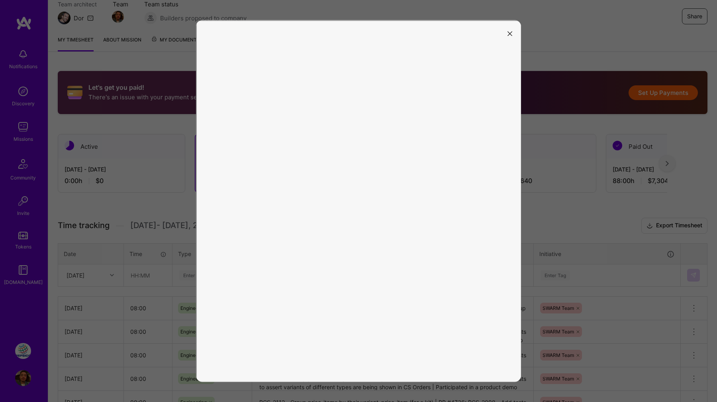
click at [509, 32] on icon "modal" at bounding box center [510, 33] width 5 height 5
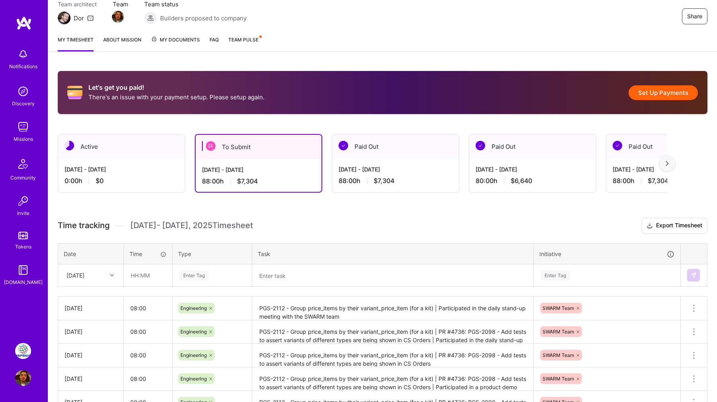
click at [424, 35] on div "My timesheet About Mission My Documents FAQ Team Pulse" at bounding box center [382, 40] width 669 height 23
click at [429, 221] on h3 "Time tracking [DATE] - [DATE] Timesheet Export Timesheet" at bounding box center [383, 226] width 650 height 16
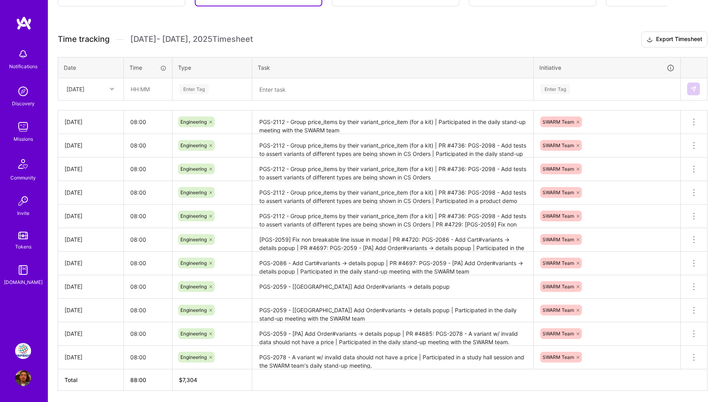
scroll to position [289, 0]
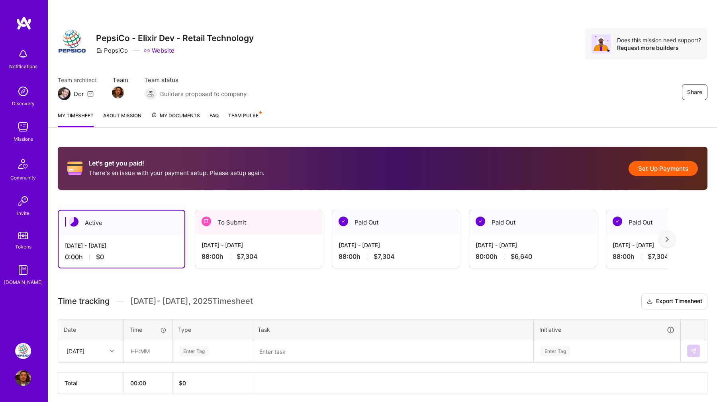
click at [296, 227] on div "To Submit" at bounding box center [258, 222] width 127 height 24
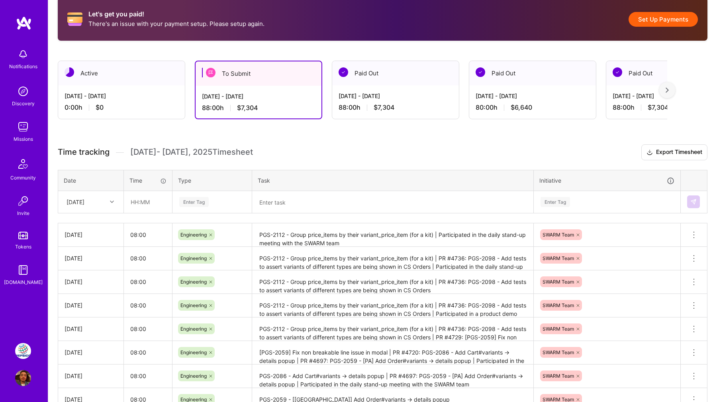
scroll to position [149, 0]
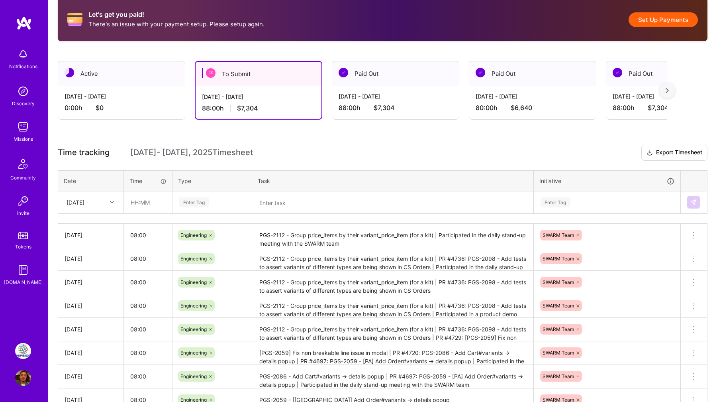
click at [672, 24] on button "Set Up Payments" at bounding box center [663, 19] width 69 height 15
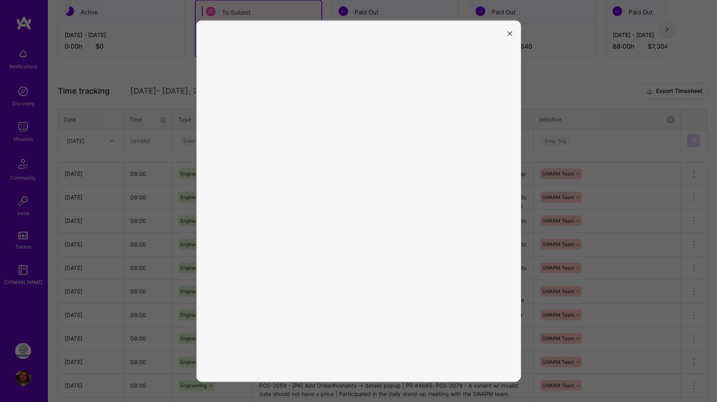
scroll to position [210, 0]
click at [512, 34] on icon "modal" at bounding box center [510, 33] width 5 height 5
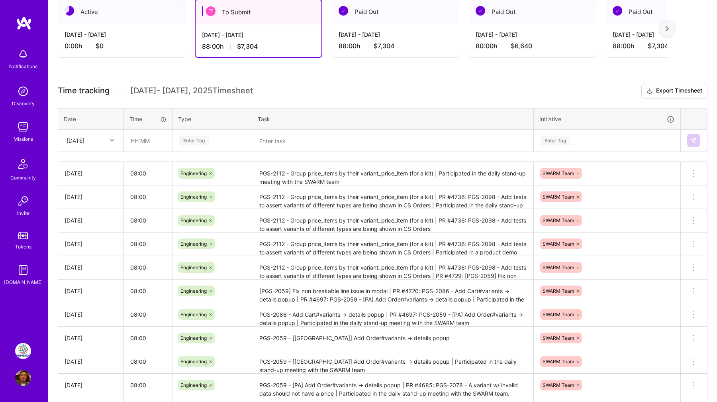
scroll to position [0, 0]
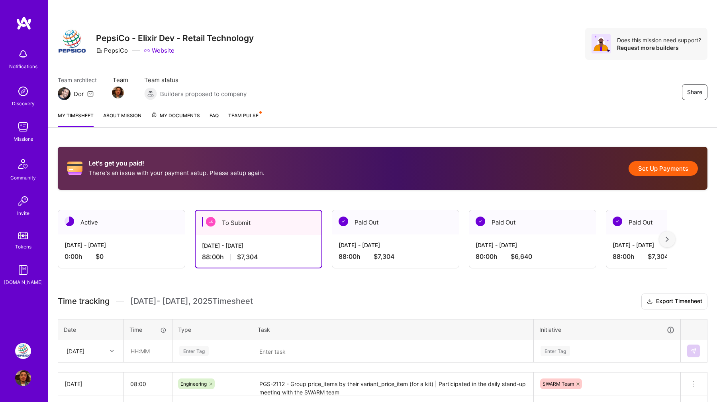
click at [662, 166] on button "Set Up Payments" at bounding box center [663, 168] width 69 height 15
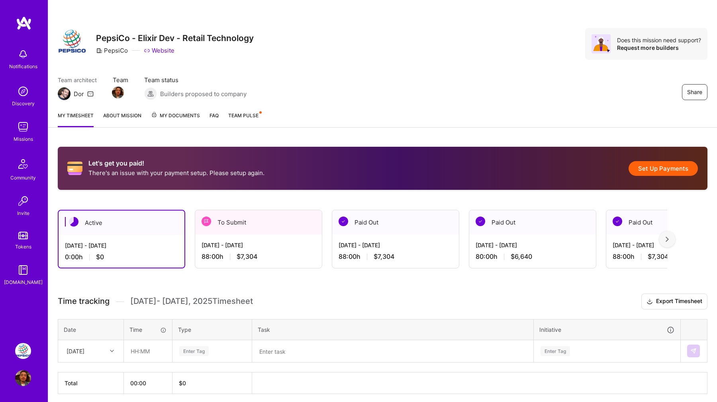
click at [434, 100] on div "Share PepsiCo - Elixir Dev - Retail Technology PepsiCo Website Does this missio…" at bounding box center [382, 52] width 669 height 105
click at [671, 167] on button "Set Up Payments" at bounding box center [663, 168] width 69 height 15
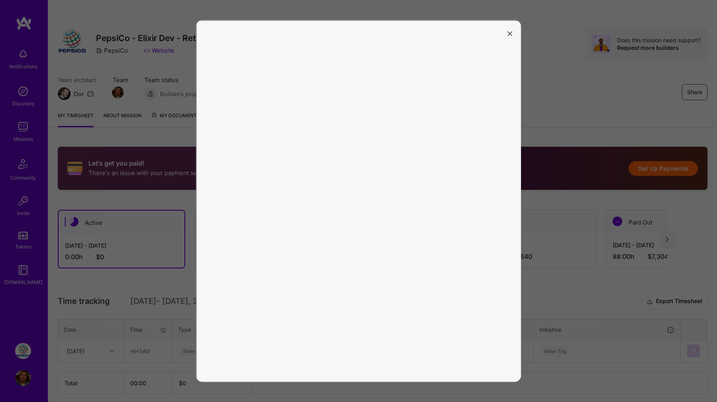
click at [512, 32] on icon "modal" at bounding box center [510, 33] width 5 height 5
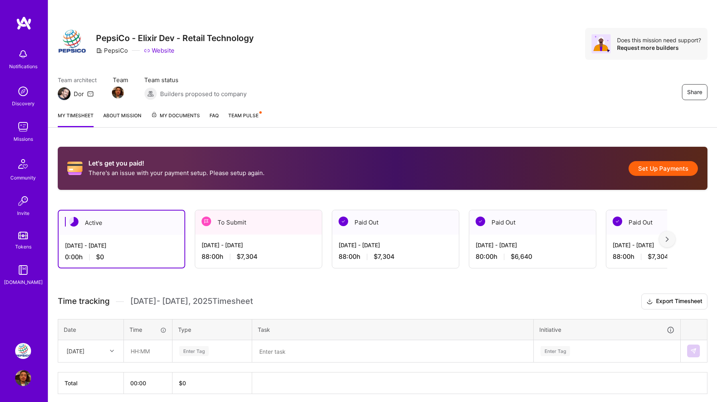
click at [535, 105] on div "My timesheet About Mission My Documents FAQ Team Pulse" at bounding box center [382, 116] width 669 height 23
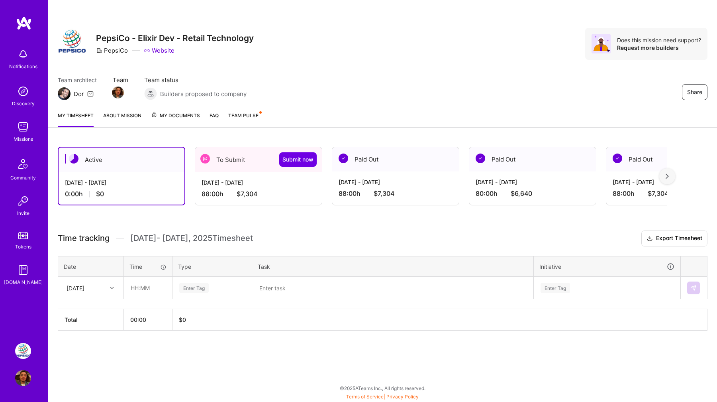
click at [244, 170] on div "To Submit Submit now" at bounding box center [258, 159] width 127 height 25
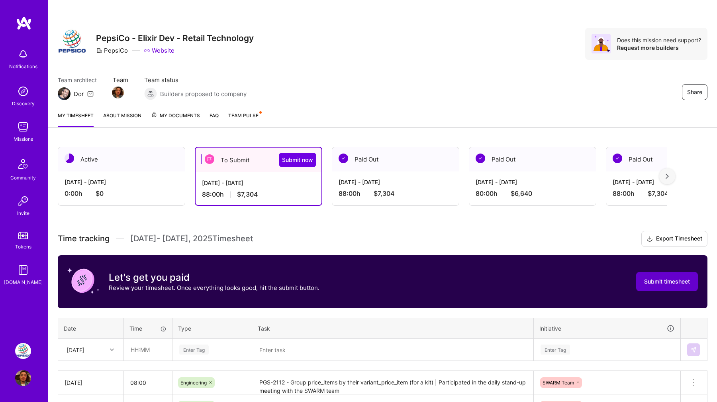
click at [682, 282] on span "Submit timesheet" at bounding box center [667, 281] width 46 height 8
click at [665, 287] on button "Submit timesheet" at bounding box center [668, 281] width 62 height 19
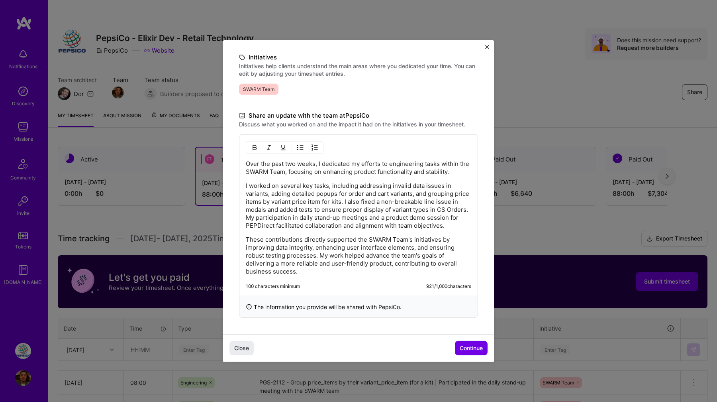
scroll to position [185, 0]
drag, startPoint x: 392, startPoint y: 211, endPoint x: 308, endPoint y: 221, distance: 84.3
click at [308, 221] on p "I worked on several key tasks, including addressing invalid data issues in vari…" at bounding box center [359, 206] width 226 height 48
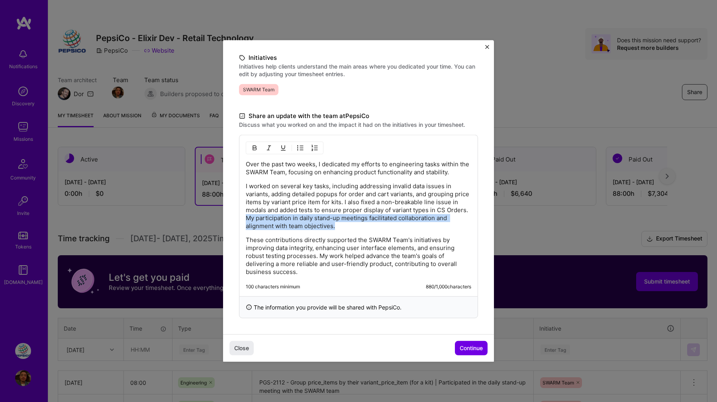
drag, startPoint x: 267, startPoint y: 217, endPoint x: 355, endPoint y: 225, distance: 88.0
click at [355, 225] on p "I worked on several key tasks, including addressing invalid data issues in vari…" at bounding box center [359, 206] width 226 height 48
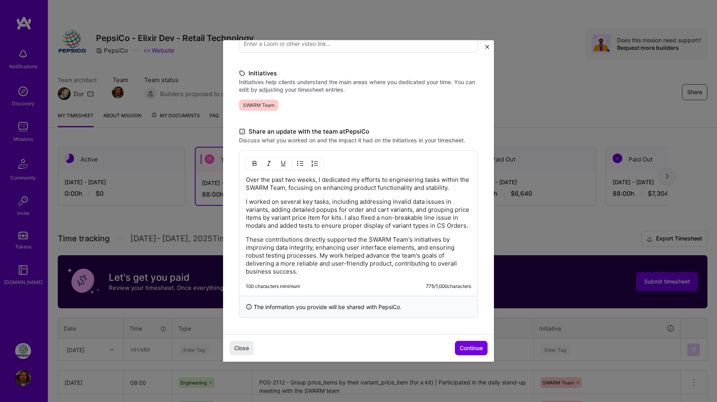
scroll to position [169, 0]
click at [463, 345] on span "Continue" at bounding box center [471, 348] width 23 height 8
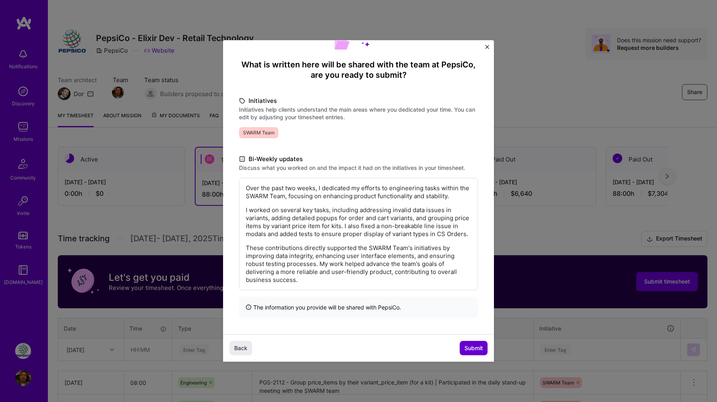
click at [468, 345] on span "Submit" at bounding box center [474, 348] width 18 height 8
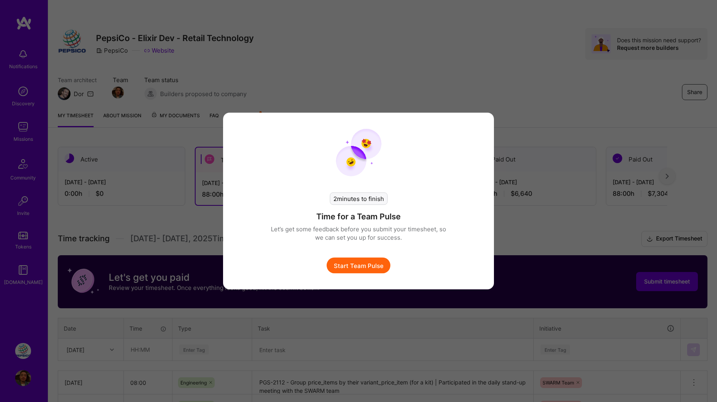
click at [365, 272] on button "Start Team Pulse" at bounding box center [359, 265] width 64 height 16
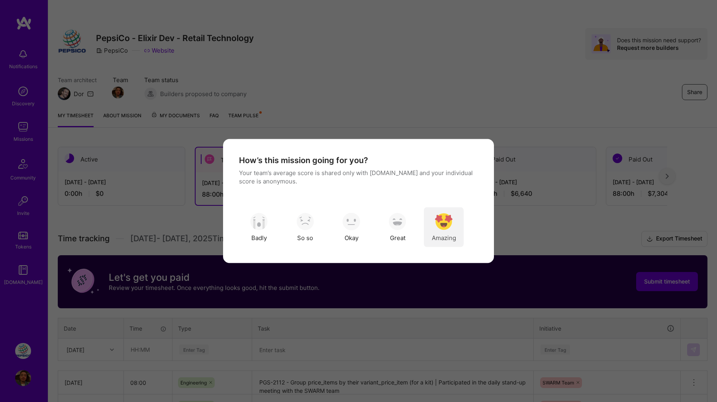
click at [439, 236] on span "Amazing" at bounding box center [444, 237] width 24 height 8
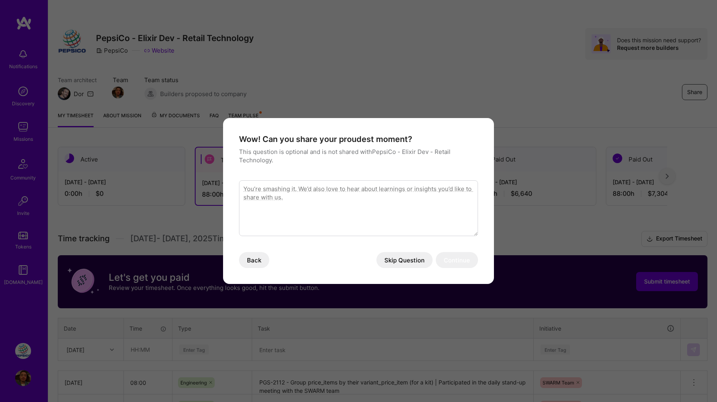
click at [395, 256] on button "Skip Question" at bounding box center [405, 260] width 56 height 16
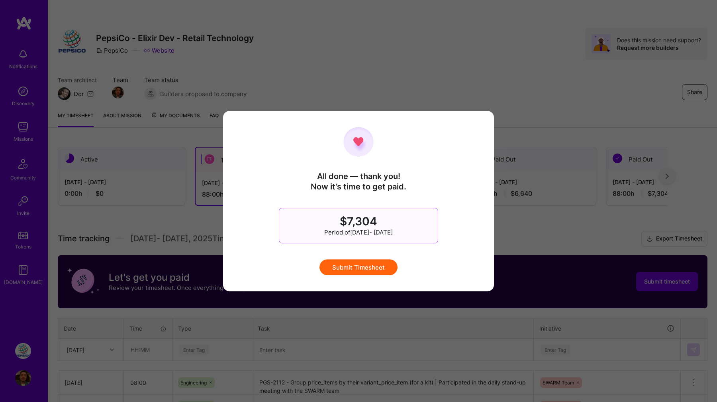
click at [383, 264] on button "Submit Timesheet" at bounding box center [359, 267] width 78 height 16
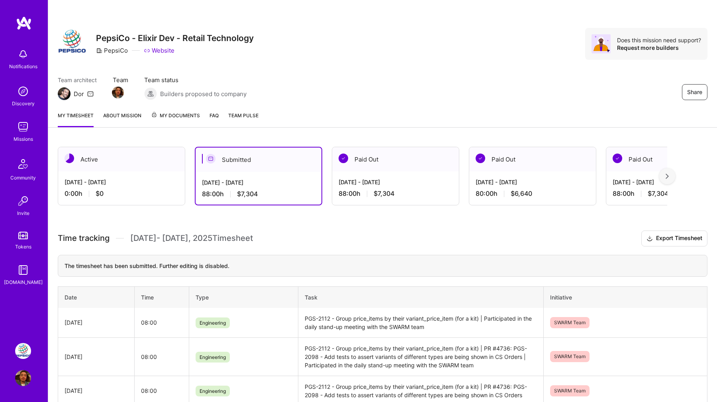
click at [344, 99] on div "Team architect Dor Team Team status Builders proposed to company Share" at bounding box center [383, 88] width 650 height 24
click at [142, 165] on div "Active" at bounding box center [121, 159] width 127 height 24
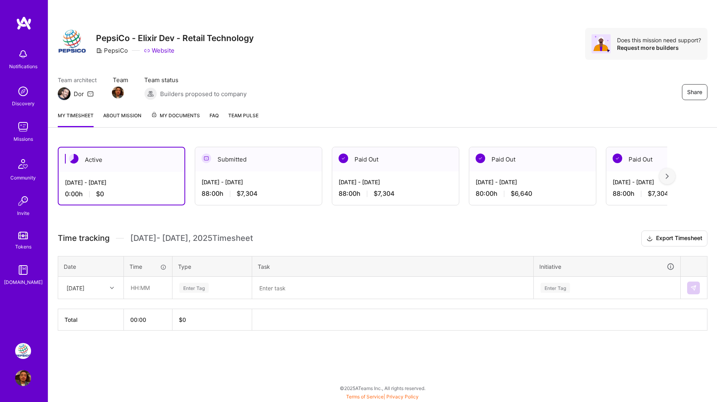
click at [356, 92] on div "Team architect Dor Team Team status Builders proposed to company Share" at bounding box center [383, 88] width 650 height 24
